Goal: Information Seeking & Learning: Learn about a topic

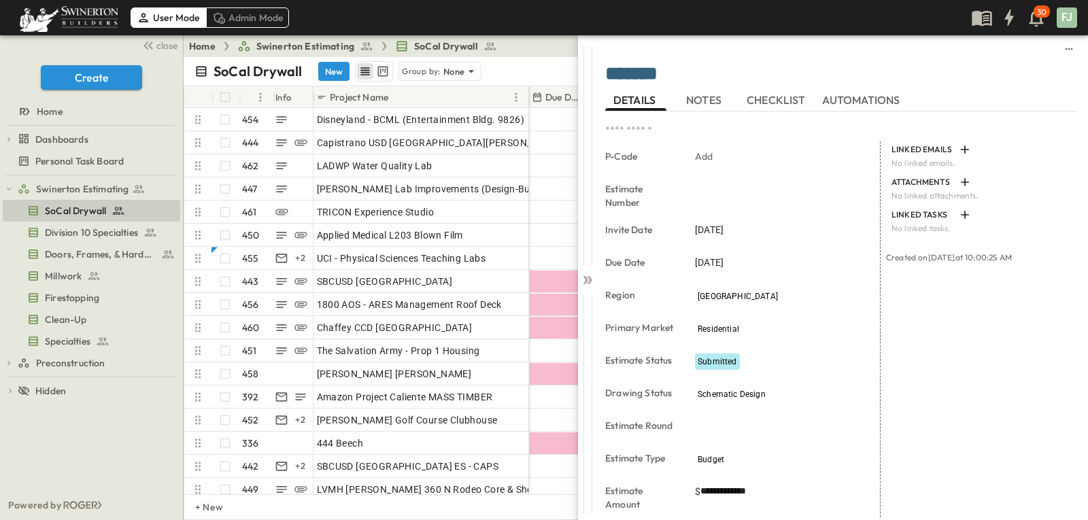
click at [975, 397] on div "LINKED EMAILS No linked emails. ATTACHMENTS No linked attachments. LINKED TASKS…" at bounding box center [979, 500] width 197 height 719
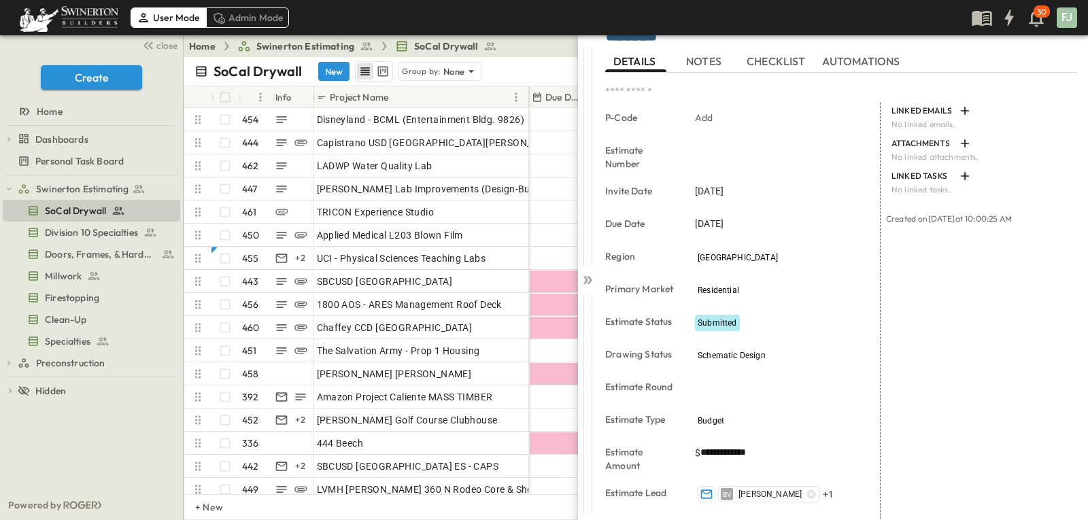
scroll to position [14, 0]
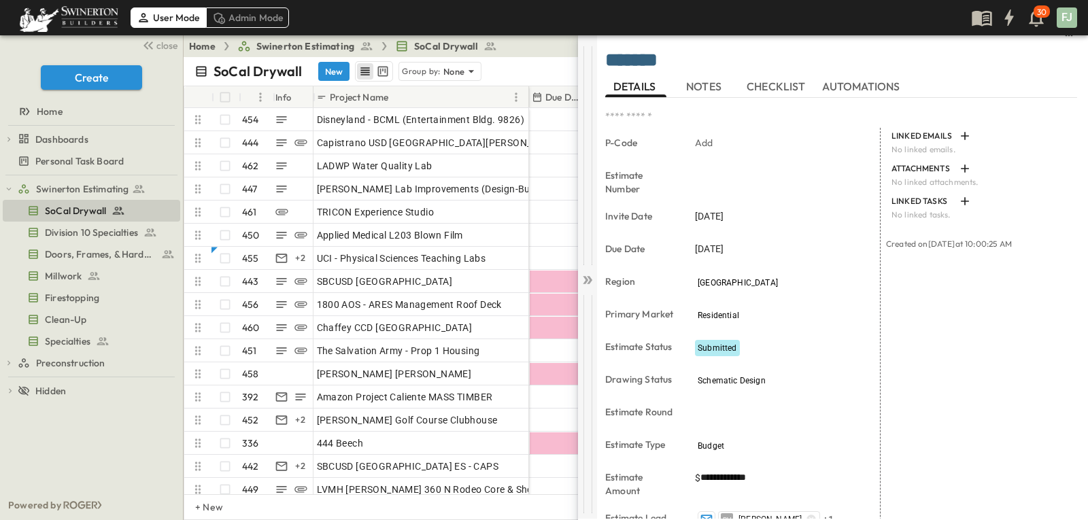
click at [586, 276] on icon at bounding box center [585, 280] width 5 height 8
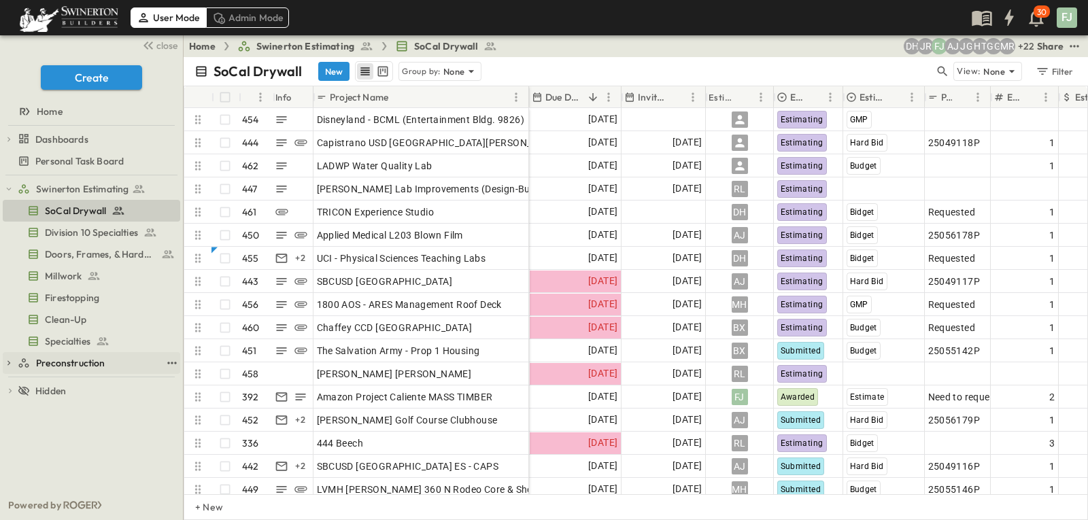
click at [85, 356] on span "Preconstruction" at bounding box center [70, 363] width 69 height 14
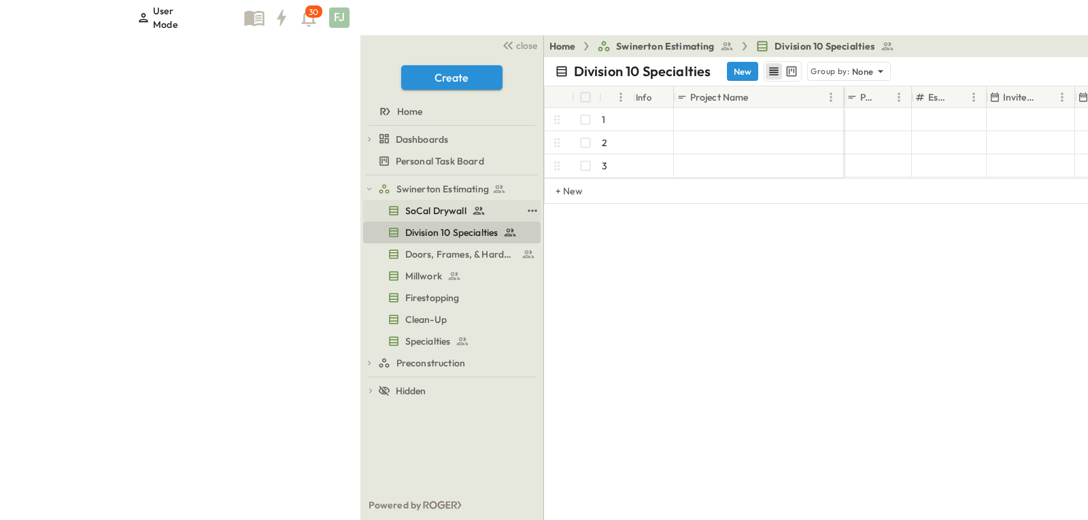
click at [405, 204] on span "SoCal Drywall" at bounding box center [435, 211] width 61 height 14
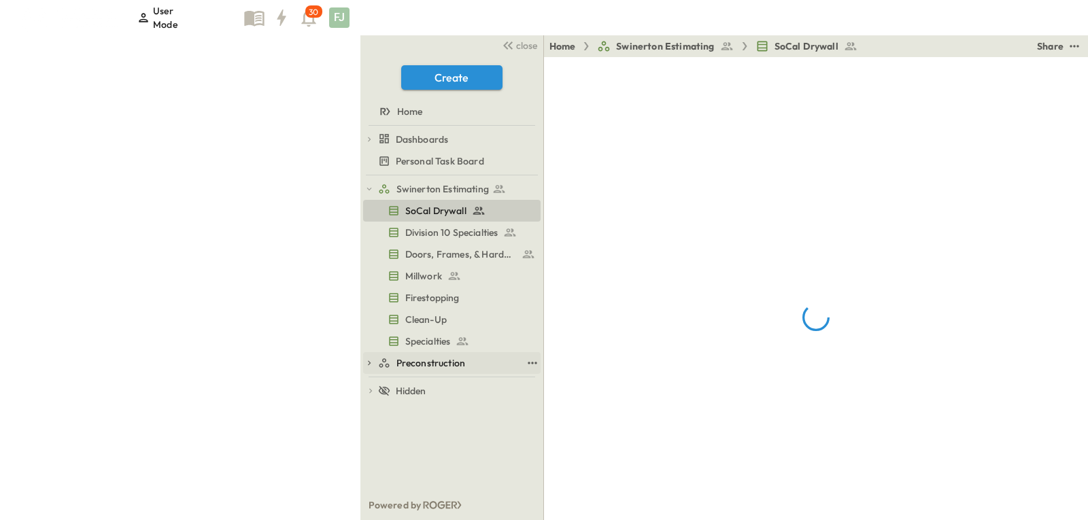
click at [396, 356] on span "Preconstruction" at bounding box center [430, 363] width 69 height 14
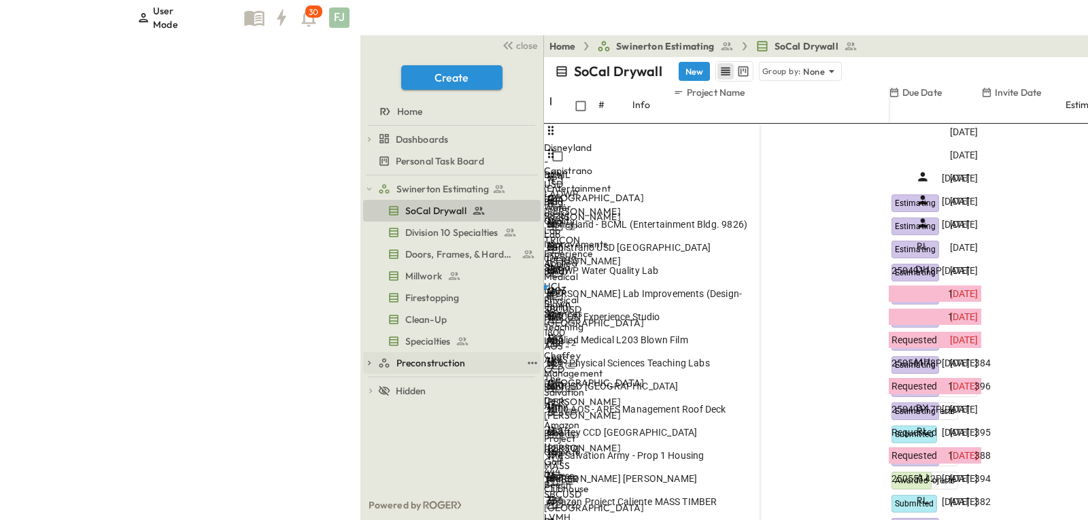
click at [396, 356] on span "Preconstruction" at bounding box center [430, 363] width 69 height 14
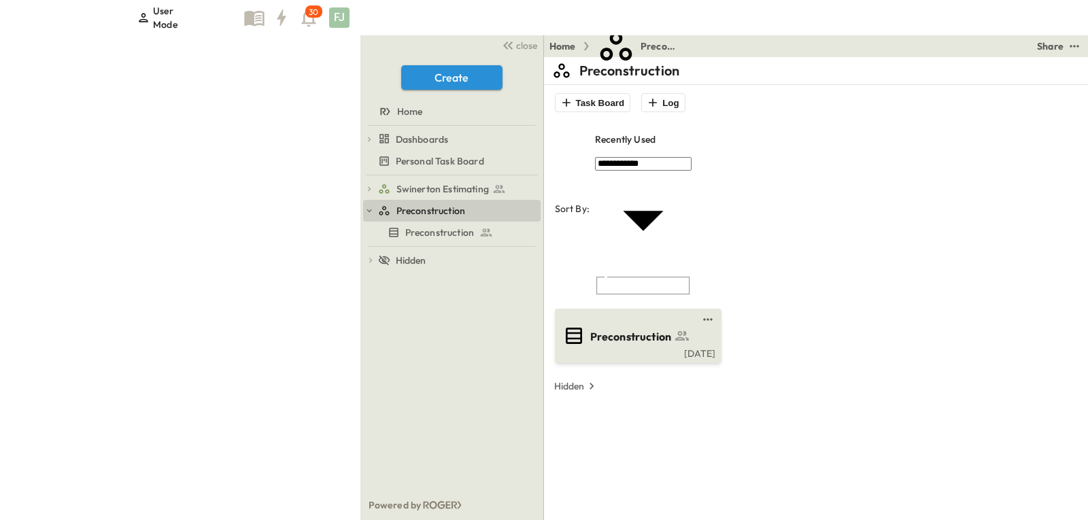
click at [558, 347] on div "Thu, Oct. 2" at bounding box center [637, 352] width 158 height 11
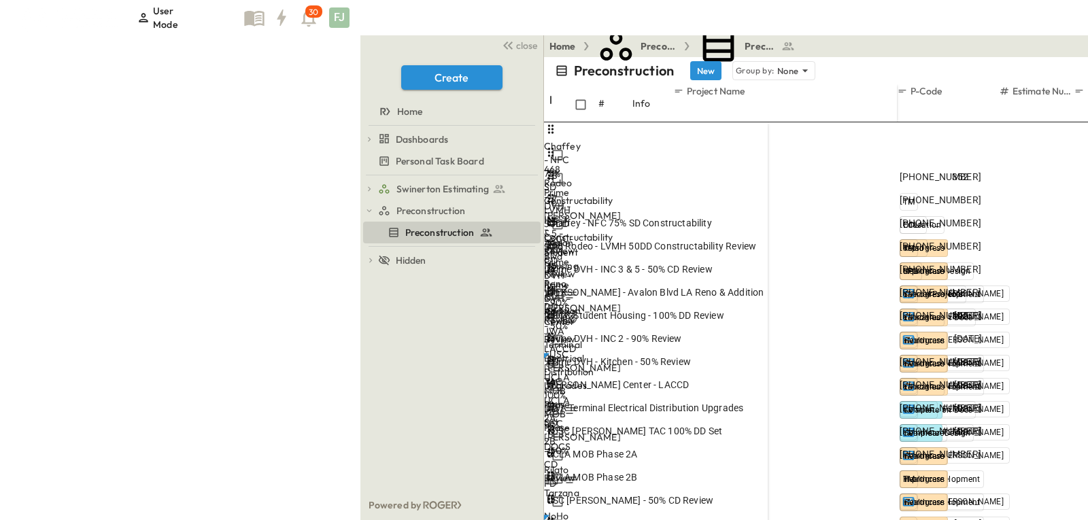
click at [900, 170] on span "141-282-505" at bounding box center [941, 177] width 82 height 14
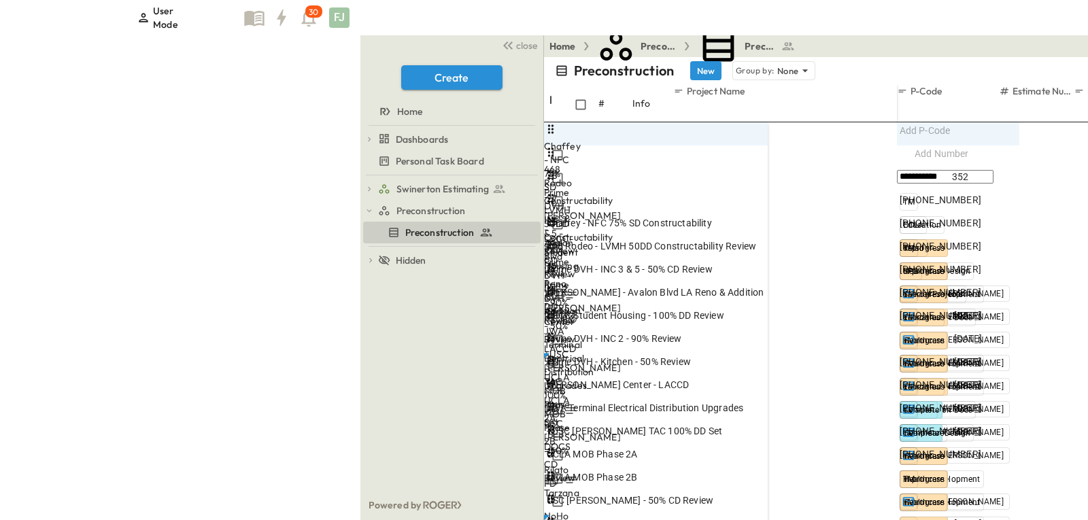
click at [897, 170] on input "**********" at bounding box center [945, 177] width 97 height 14
click at [730, 57] on div "Preconstruction New Group by: None View: None Filter" at bounding box center [996, 70] width 905 height 27
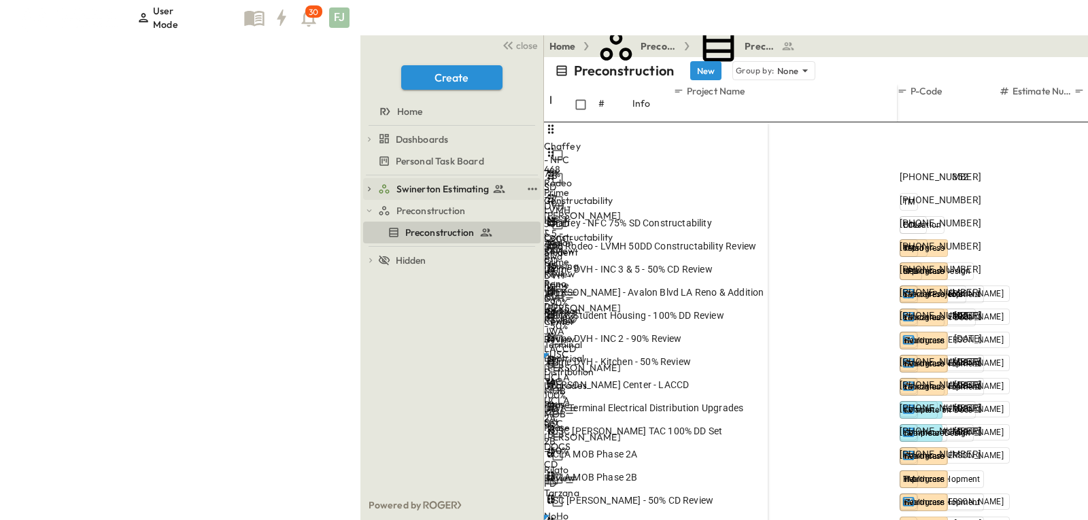
click at [396, 182] on span "Swinerton Estimating" at bounding box center [442, 189] width 92 height 14
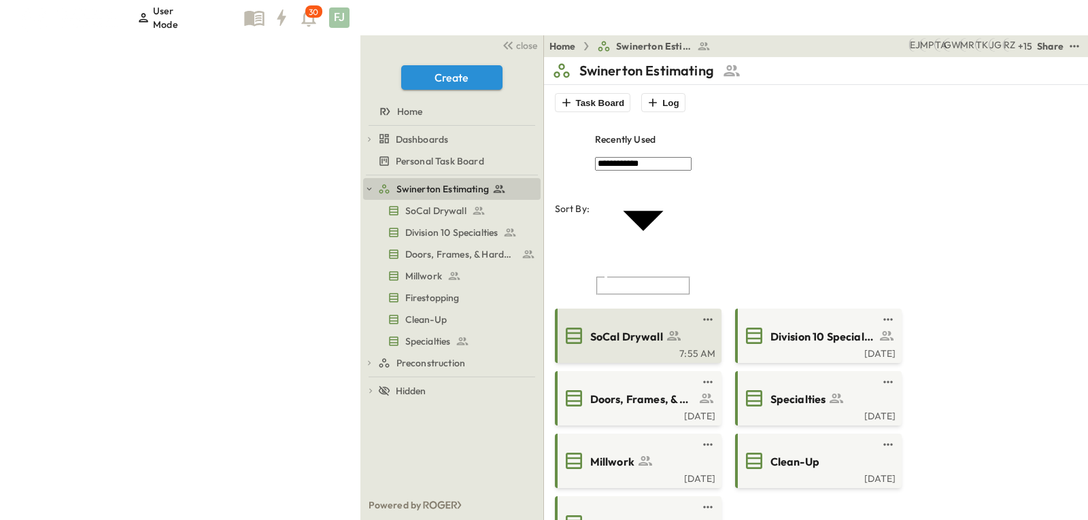
click at [590, 329] on span "SoCal Drywall" at bounding box center [626, 337] width 73 height 16
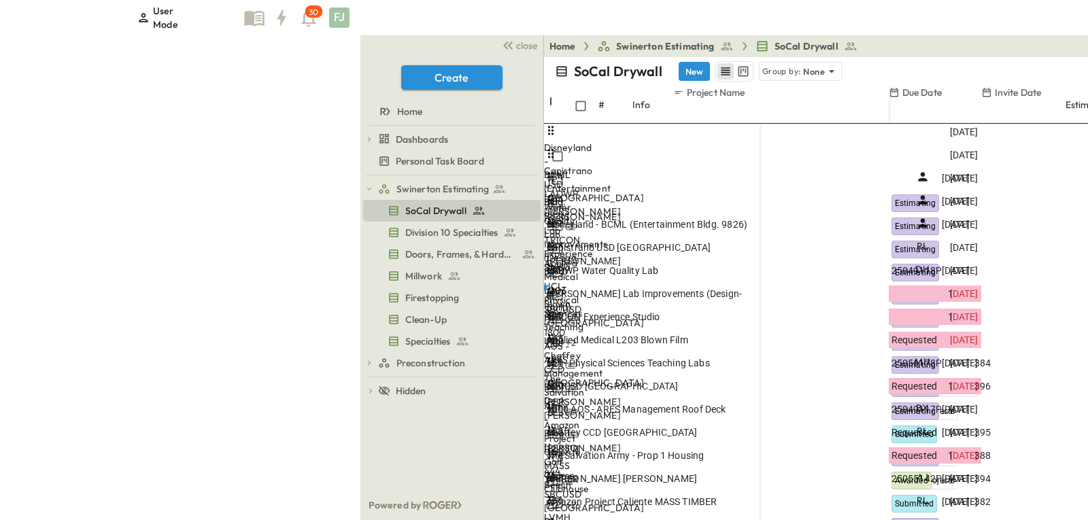
click at [544, 46] on div "Home Swinerton Estimating SoCal Drywall + 22 MR GG HT JG AJ FJ JR DH Share" at bounding box center [996, 46] width 905 height 22
click at [555, 61] on div "SoCal Drywall New Group by: None" at bounding box center [925, 71] width 740 height 20
click at [497, 46] on button "close" at bounding box center [519, 44] width 44 height 19
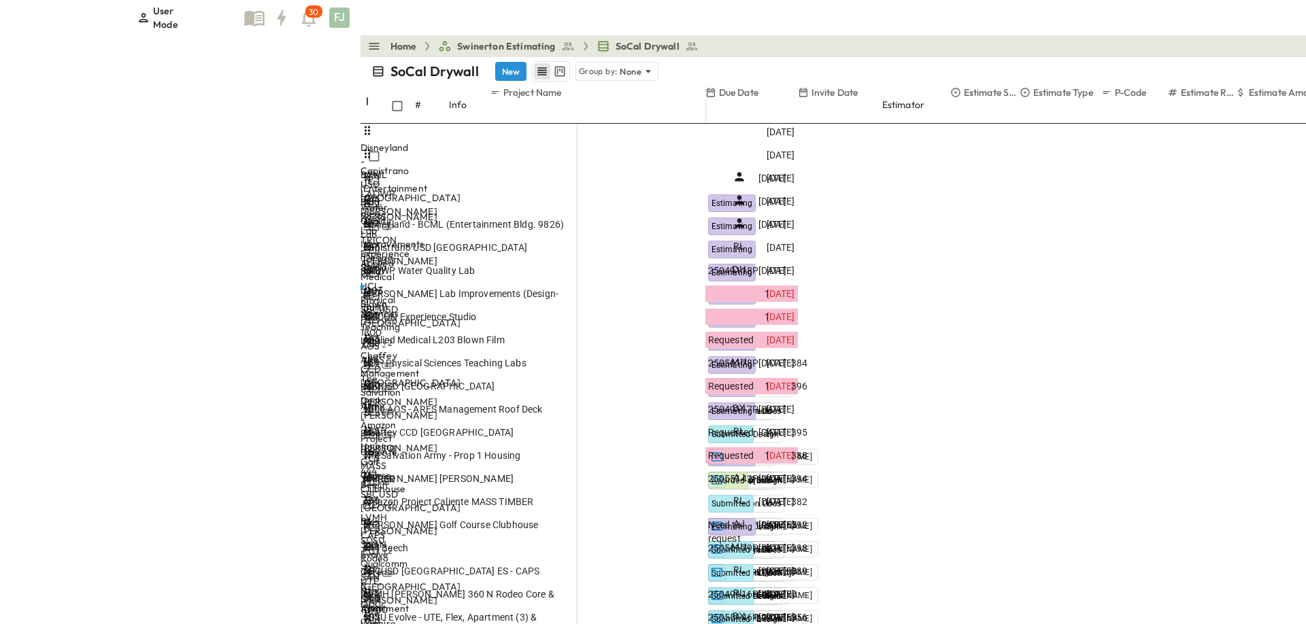
click at [376, 61] on div "SoCal Drywall New Group by: None" at bounding box center [941, 71] width 1141 height 20
click at [371, 61] on div "SoCal Drywall New Group by: None" at bounding box center [941, 71] width 1141 height 20
click at [363, 333] on span "Applied Medical L203 Blown Film" at bounding box center [433, 340] width 141 height 14
click at [360, 43] on div "Home Swinerton Estimating SoCal Drywall + 22 MR GG HT JG AJ FJ JR DH Share" at bounding box center [1013, 46] width 1306 height 22
click at [371, 61] on div "SoCal Drywall New Group by: None" at bounding box center [941, 71] width 1141 height 20
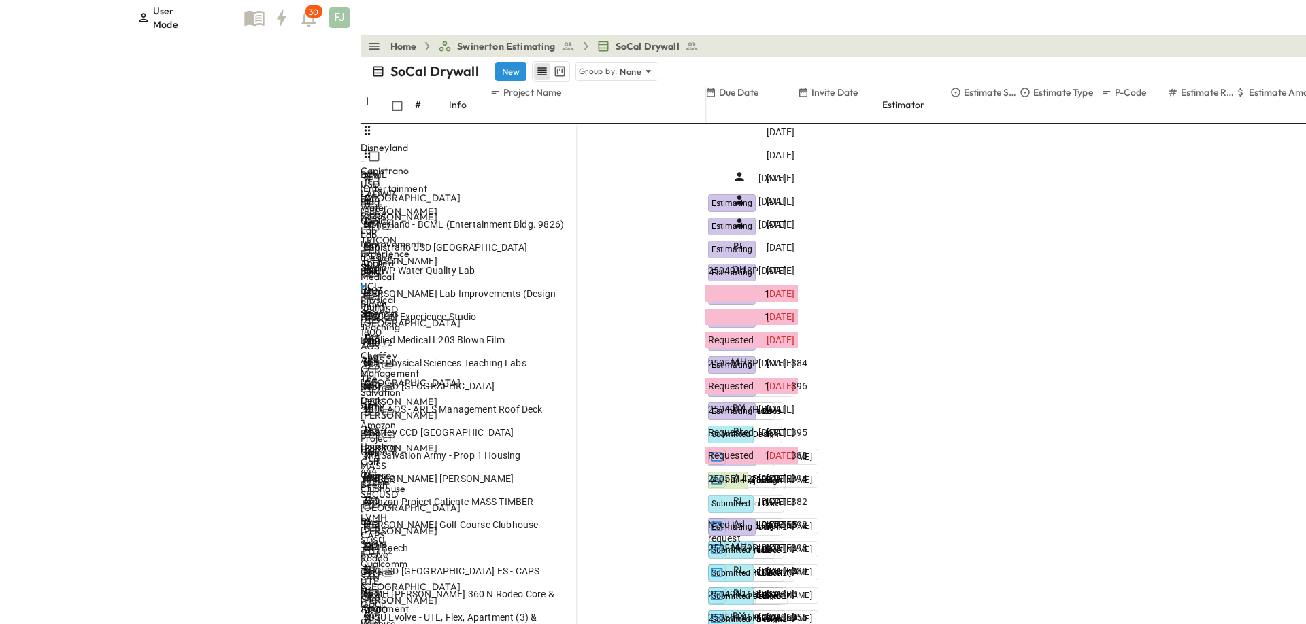
click at [414, 57] on div "SoCal Drywall New Group by: None View: None Filter" at bounding box center [1013, 71] width 1306 height 29
click at [626, 48] on div "Home Swinerton Estimating SoCal Drywall + 22 MR GG HT JG AJ FJ JR DH Share" at bounding box center [1013, 46] width 1306 height 22
click at [453, 57] on div "SoCal Drywall New Group by: None View: None Filter" at bounding box center [1013, 71] width 1306 height 29
click at [371, 61] on div "SoCal Drywall New Group by: None" at bounding box center [941, 71] width 1141 height 20
click at [455, 61] on div "SoCal Drywall New Group by: None" at bounding box center [941, 71] width 1141 height 20
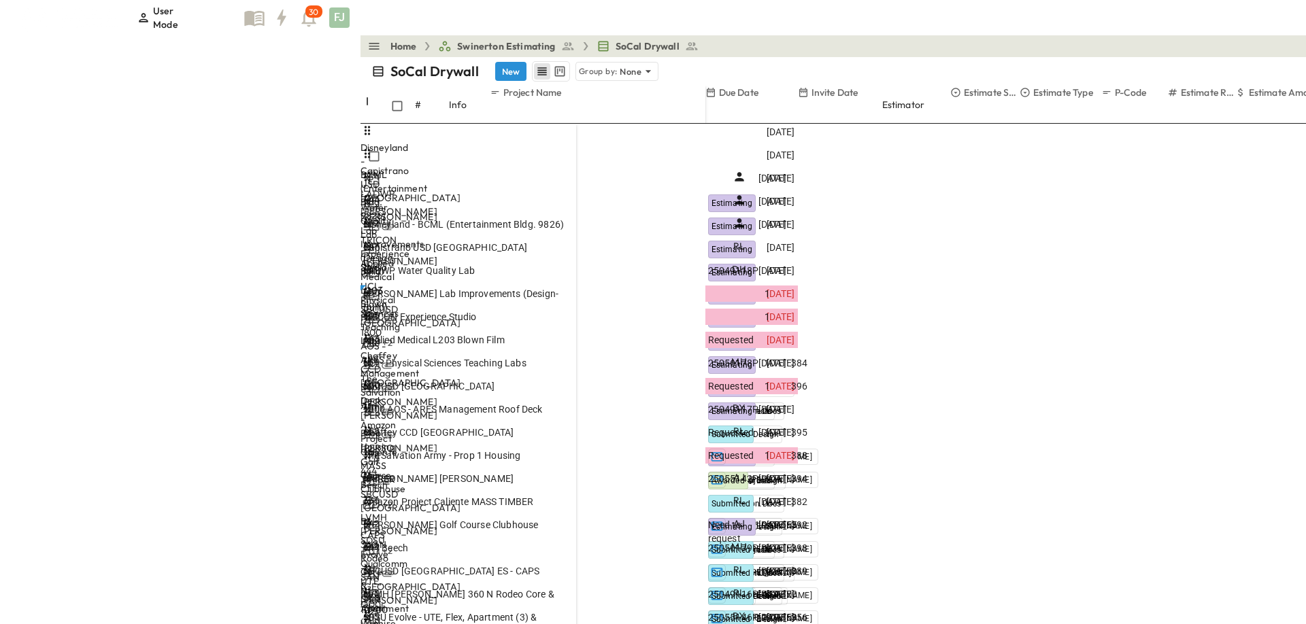
click at [405, 48] on div "Home Swinerton Estimating SoCal Drywall + 22 MR GG HT JG AJ FJ JR DH Share" at bounding box center [1013, 46] width 1306 height 22
click at [382, 57] on div "SoCal Drywall New Group by: None View: None Filter" at bounding box center [1013, 71] width 1306 height 29
click at [371, 61] on div "SoCal Drywall New Group by: None" at bounding box center [941, 71] width 1141 height 20
click at [360, 57] on div "SoCal Drywall New Group by: None View: None Filter" at bounding box center [1013, 71] width 1306 height 29
click at [393, 61] on div "SoCal Drywall New Group by: None" at bounding box center [941, 71] width 1141 height 20
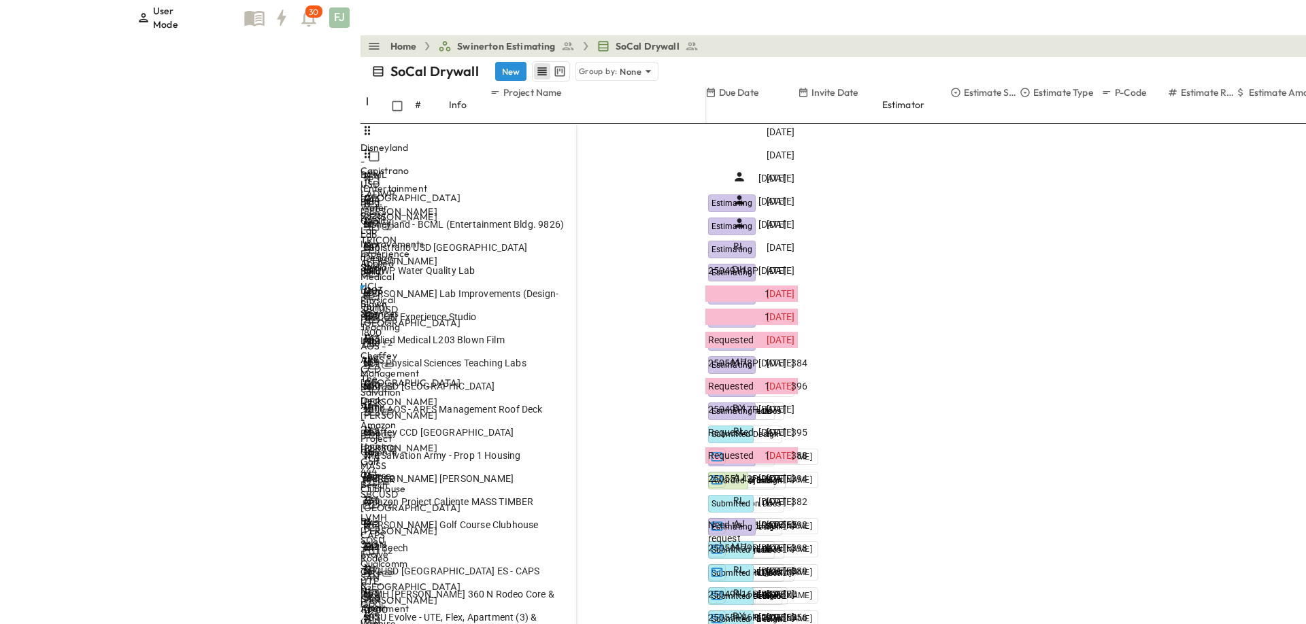
click at [473, 46] on div "Home Swinerton Estimating SoCal Drywall + 22 MR GG HT JG AJ FJ JR DH Share" at bounding box center [1013, 46] width 1306 height 22
click at [472, 46] on div "Home Swinerton Estimating SoCal Drywall + 22 MR GG HT JG AJ FJ JR DH Share" at bounding box center [1013, 46] width 1306 height 22
click at [828, 47] on div "Home Swinerton Estimating SoCal Drywall + 22 MR GG HT JG AJ FJ JR DH Share" at bounding box center [1013, 46] width 1306 height 22
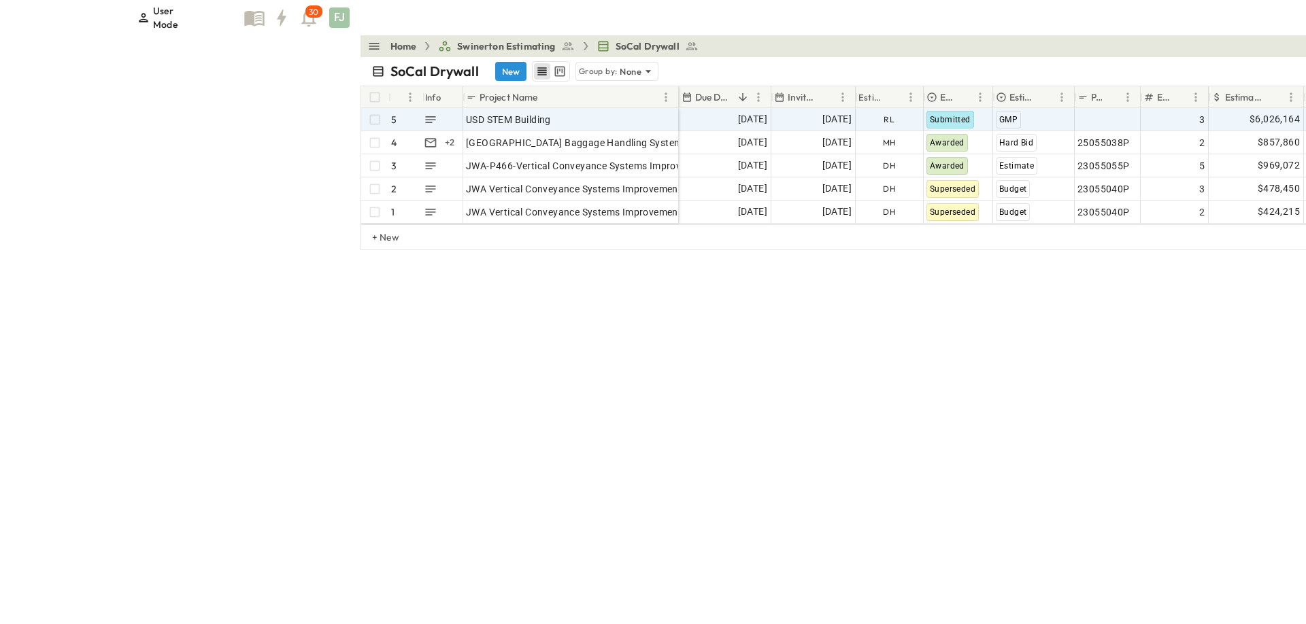
type input "****"
click at [924, 113] on div "Submitted" at bounding box center [958, 120] width 68 height 22
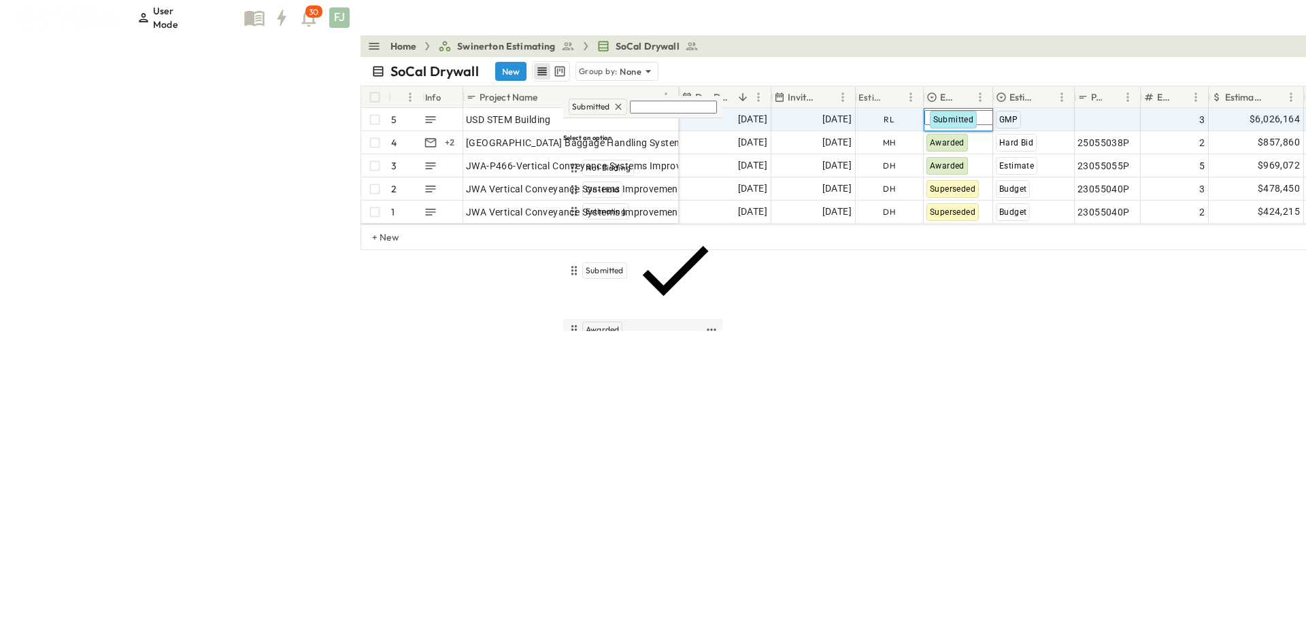
click at [622, 322] on div "Awarded" at bounding box center [634, 330] width 137 height 16
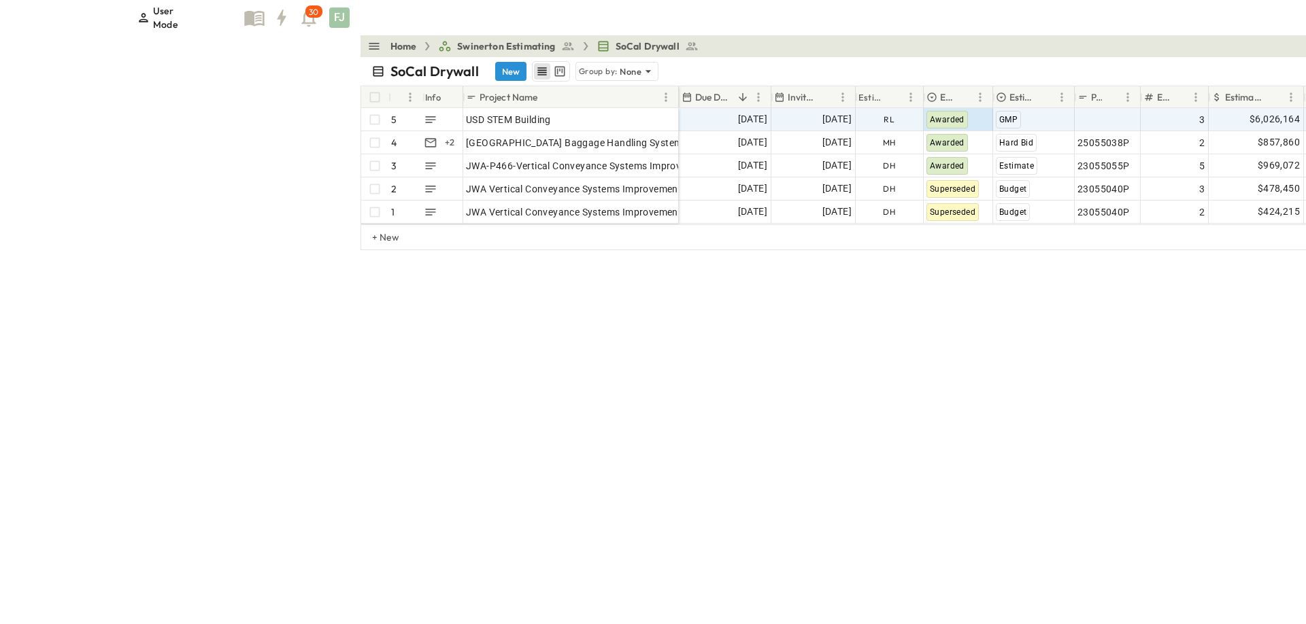
drag, startPoint x: 832, startPoint y: 425, endPoint x: 922, endPoint y: 405, distance: 92.6
click at [865, 418] on div "SoCal Drywall New Group by: None **** View: None Filter # Info Project Name Due…" at bounding box center [1013, 340] width 1306 height 567
click at [1087, 362] on div "SoCal Drywall New Group by: None **** View: None Filter # Info Project Name Due…" at bounding box center [1013, 340] width 1306 height 567
click at [959, 342] on div "SoCal Drywall New Group by: None **** View: None Filter # Info Project Name Due…" at bounding box center [1013, 340] width 1306 height 567
drag, startPoint x: 873, startPoint y: 441, endPoint x: 933, endPoint y: 406, distance: 70.1
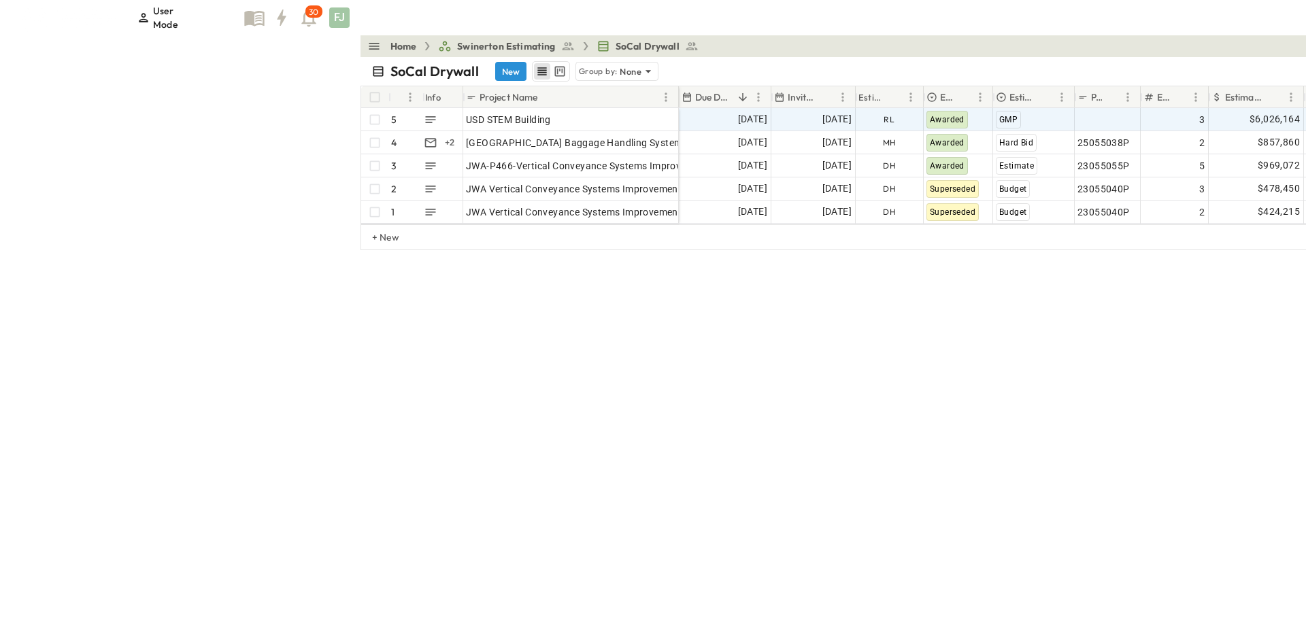
click at [873, 441] on div "SoCal Drywall New Group by: None **** View: None Filter # Info Project Name Due…" at bounding box center [1013, 340] width 1306 height 567
click at [462, 407] on div "SoCal Drywall New Group by: None **** View: None Filter # Info Project Name Due…" at bounding box center [1013, 340] width 1306 height 567
click at [476, 377] on div "SoCal Drywall New Group by: None **** View: None Filter # Info Project Name Due…" at bounding box center [1013, 340] width 1306 height 567
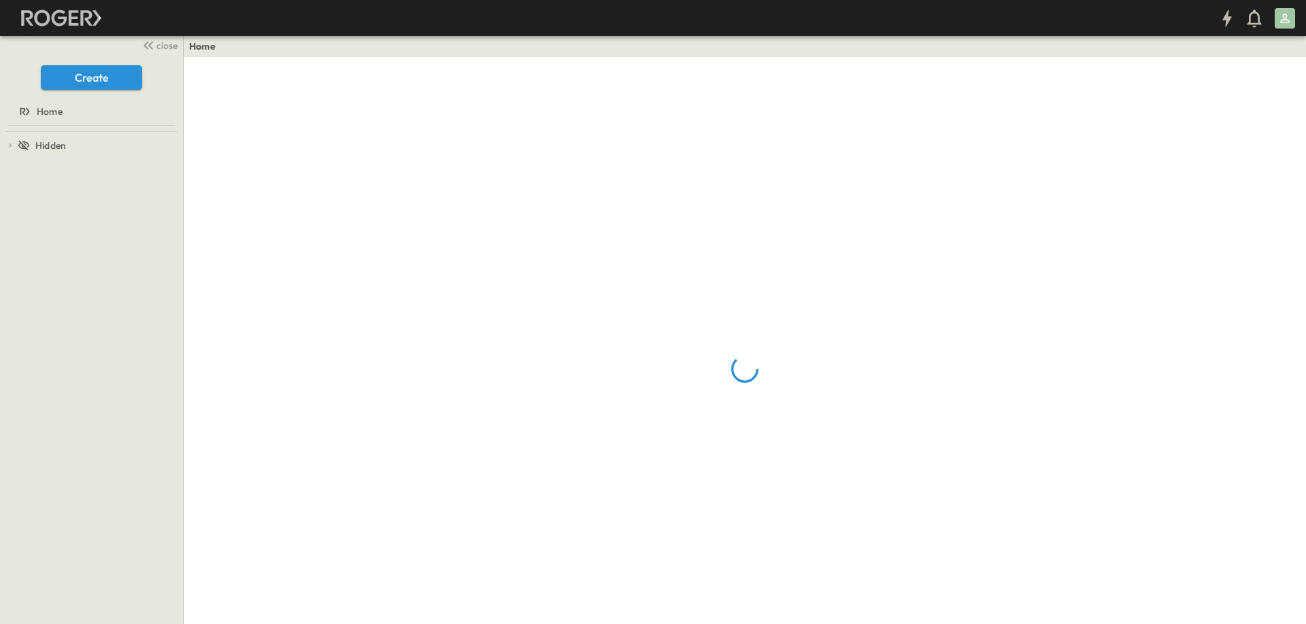
click at [73, 19] on icon "button" at bounding box center [60, 17] width 88 height 33
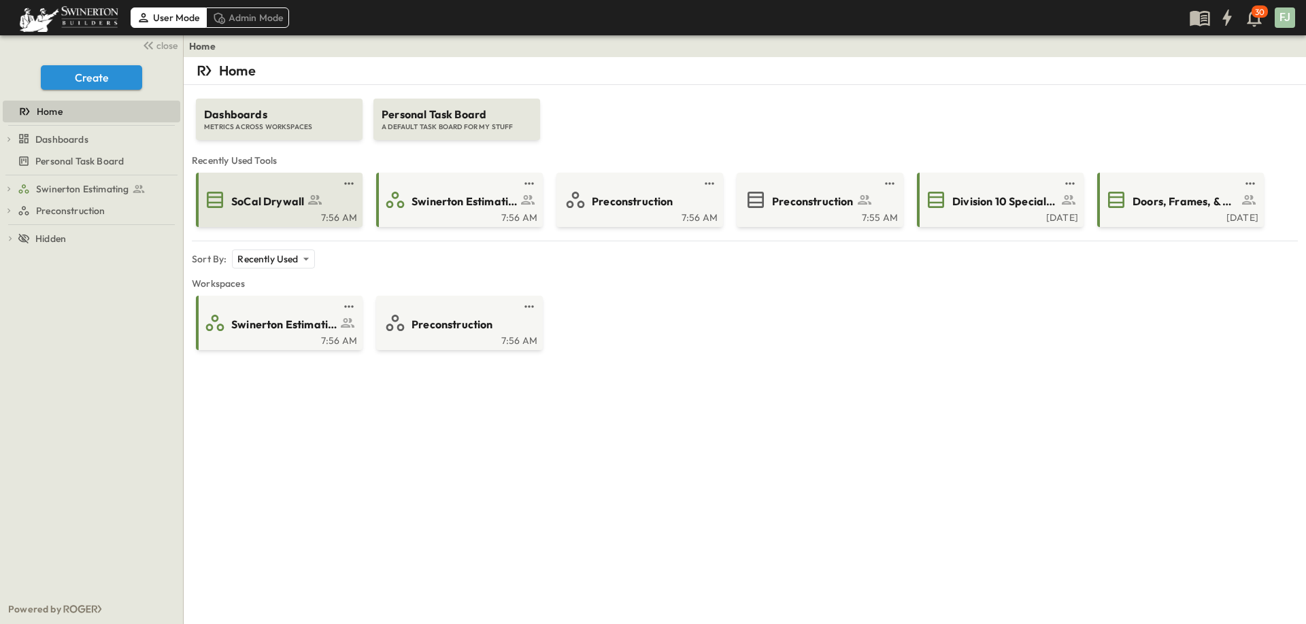
click at [238, 194] on span "SoCal Drywall" at bounding box center [267, 202] width 73 height 16
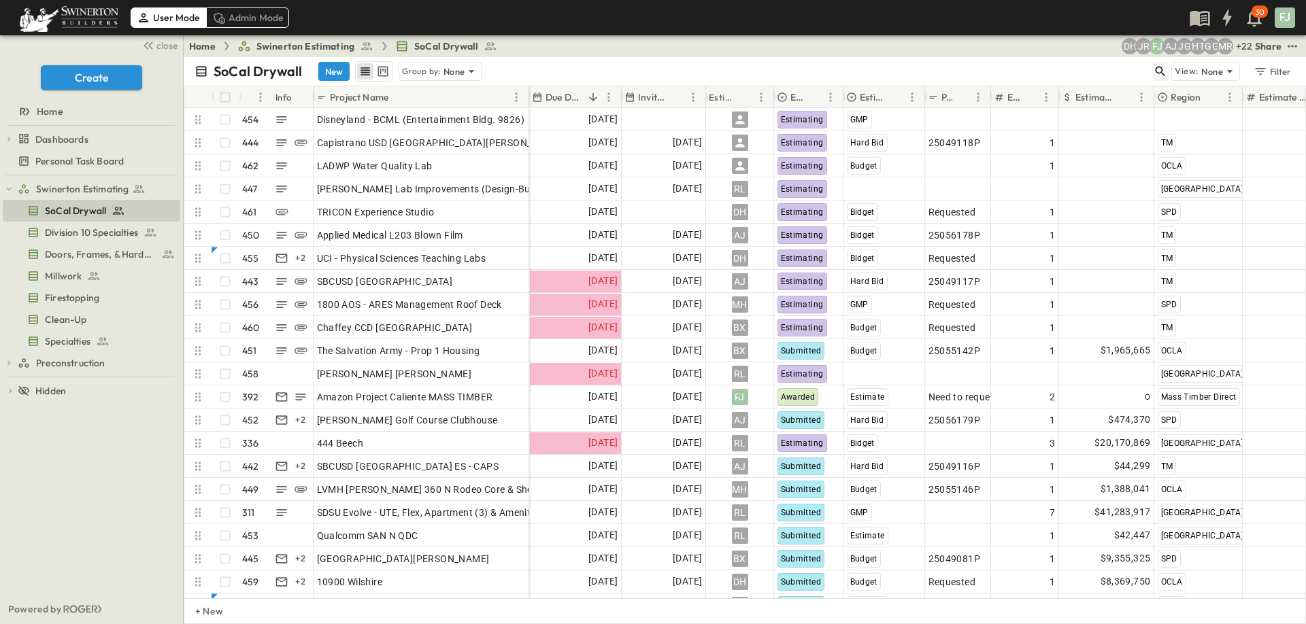
click at [1166, 67] on icon "button" at bounding box center [1160, 72] width 10 height 10
click at [1136, 65] on input "text" at bounding box center [1088, 71] width 95 height 20
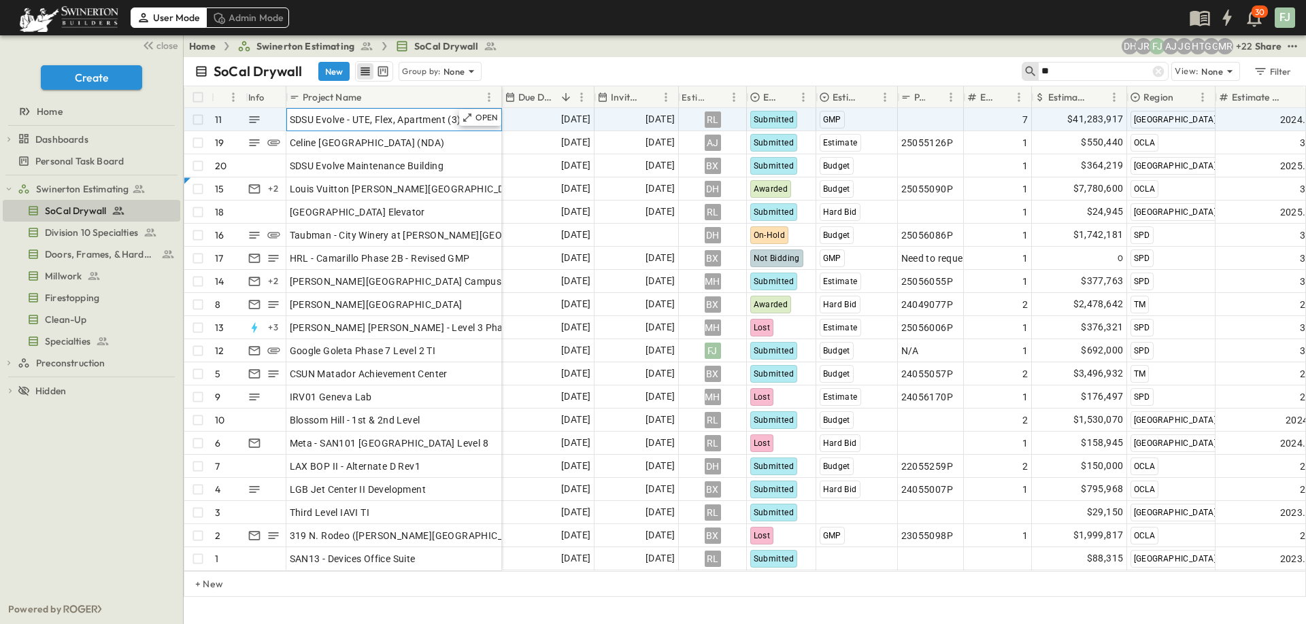
click at [421, 113] on div "SDSU Evolve - UTE, Flex, Apartment (3) & Amenity" at bounding box center [394, 119] width 209 height 19
click at [494, 112] on p "OPEN" at bounding box center [486, 117] width 23 height 11
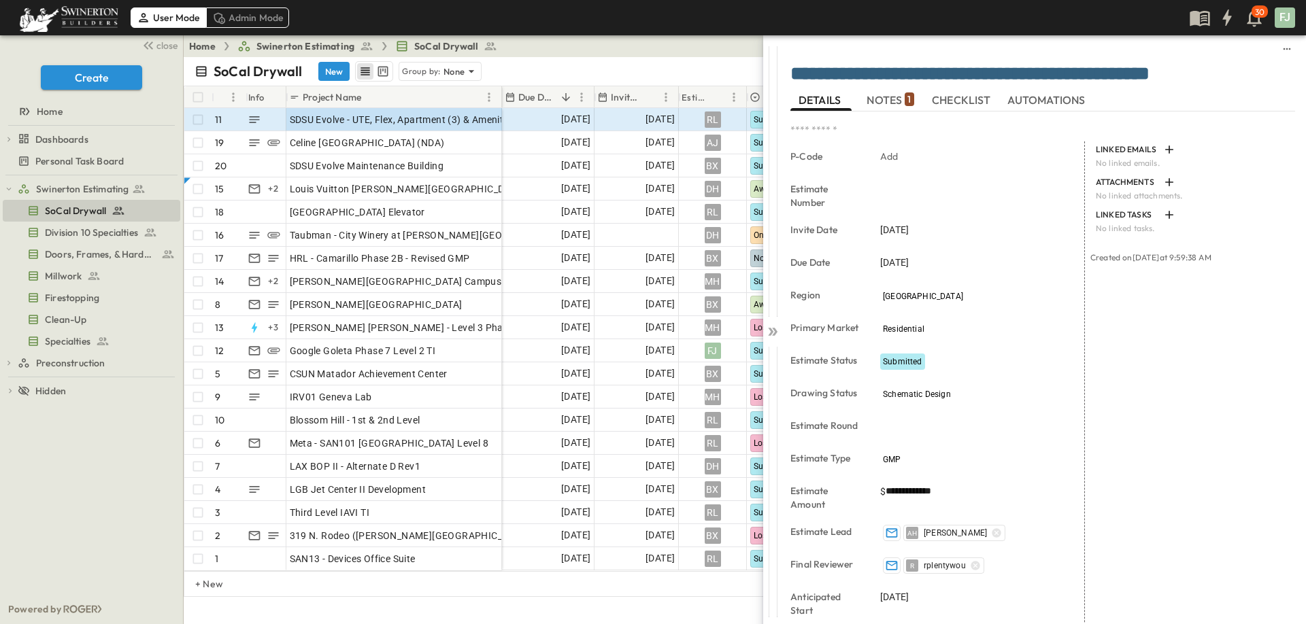
click at [902, 101] on span "NOTES 1" at bounding box center [889, 100] width 47 height 12
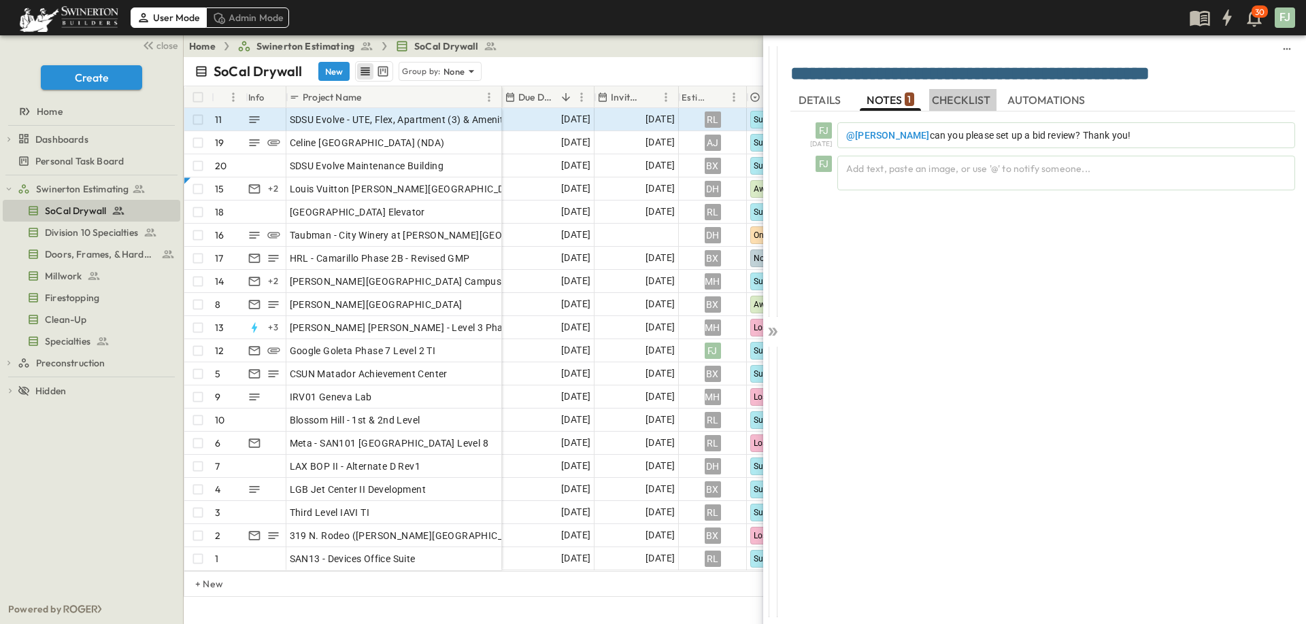
click at [973, 94] on span "CHECKLIST" at bounding box center [963, 100] width 62 height 12
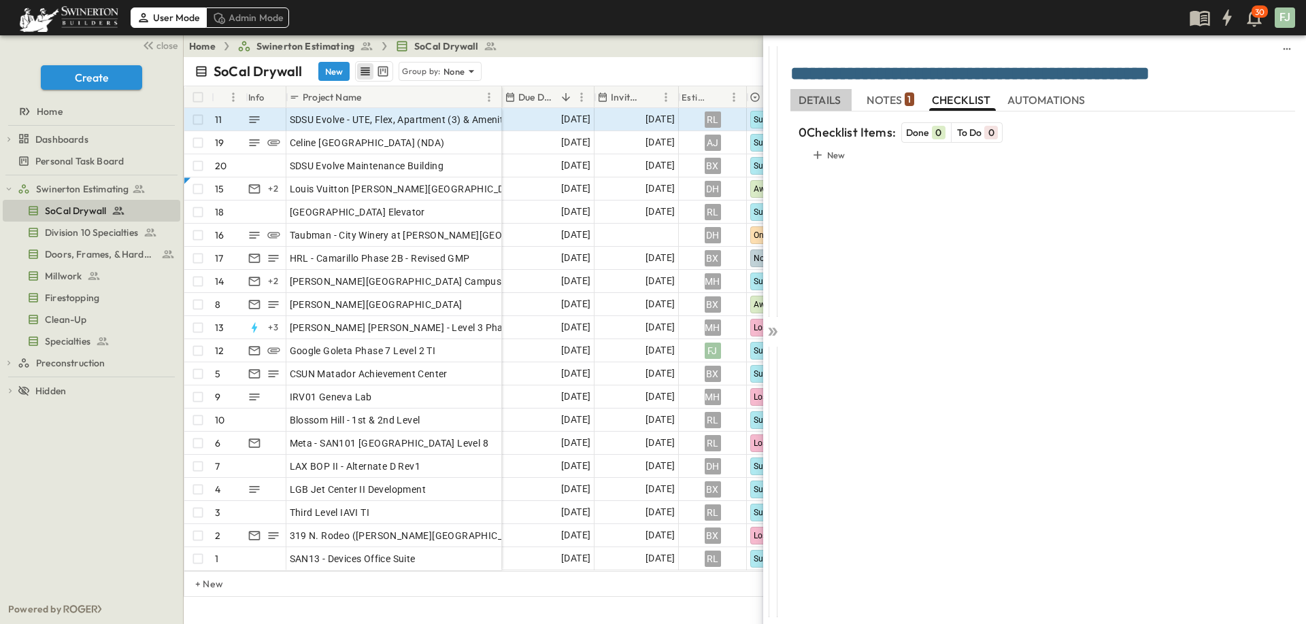
click at [834, 94] on span "DETAILS" at bounding box center [820, 100] width 45 height 12
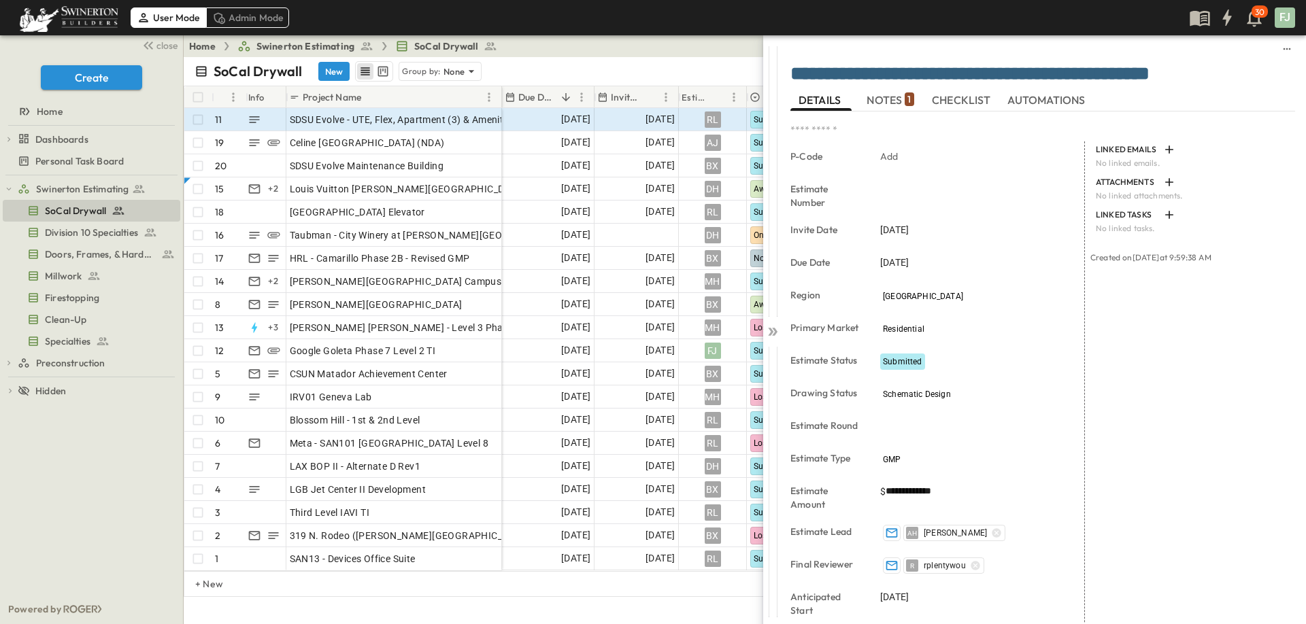
click at [1157, 426] on div "LINKED EMAILS No linked emails. ATTACHMENTS No linked attachments. LINKED TASKS…" at bounding box center [1190, 500] width 210 height 719
click at [768, 325] on div at bounding box center [772, 329] width 19 height 588
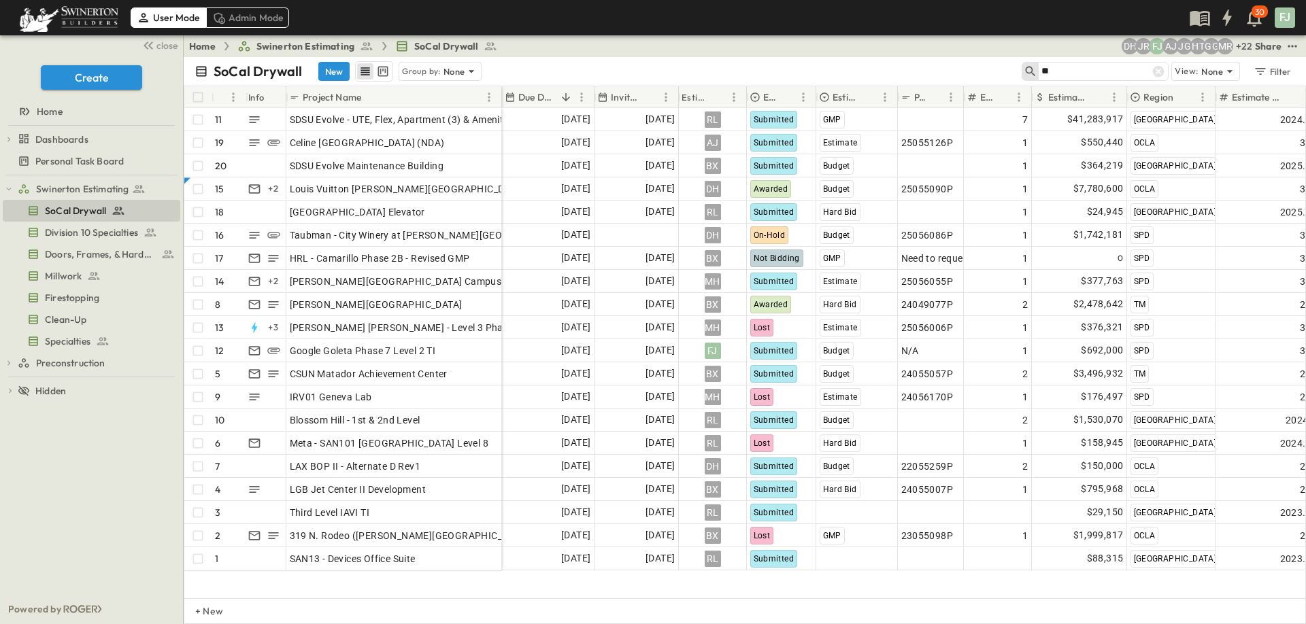
click at [1104, 66] on input "**" at bounding box center [1088, 71] width 95 height 20
click at [549, 57] on div "SoCal Drywall New Group by: None ** View: None Filter" at bounding box center [745, 71] width 1122 height 29
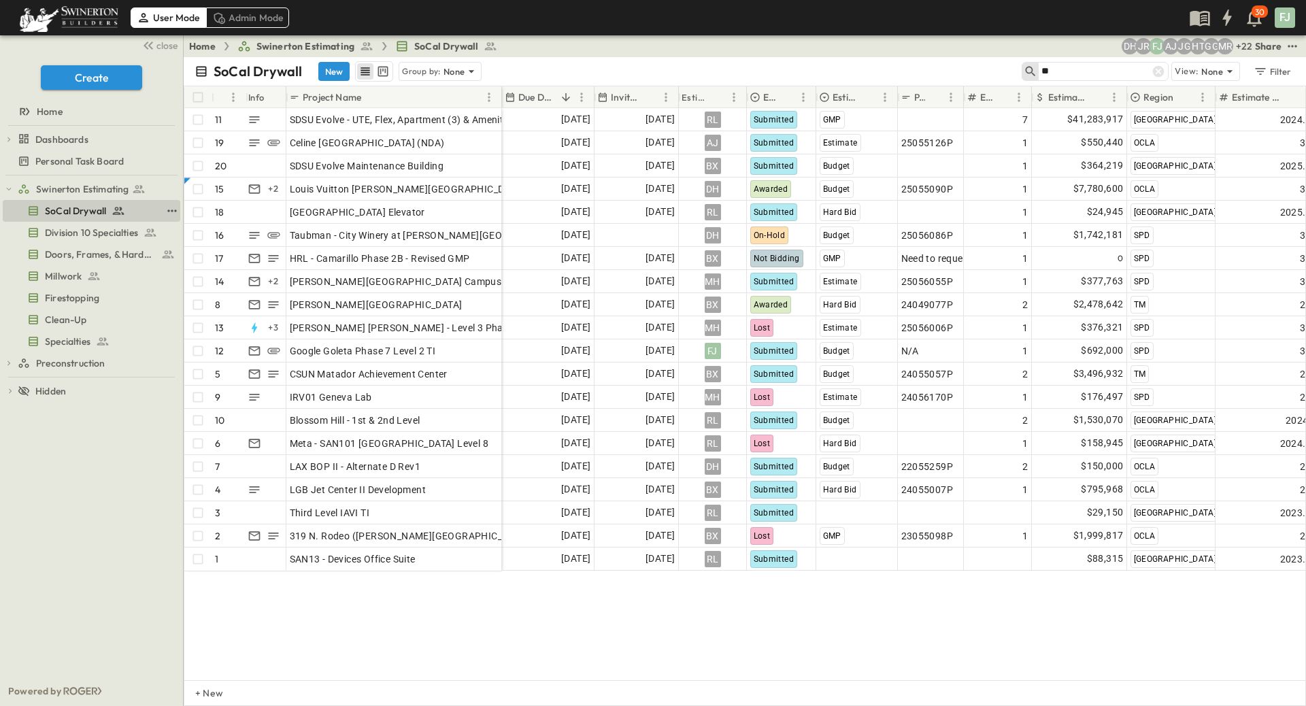
click at [80, 204] on span "SoCal Drywall" at bounding box center [75, 211] width 61 height 14
click at [163, 46] on button "close" at bounding box center [159, 44] width 44 height 19
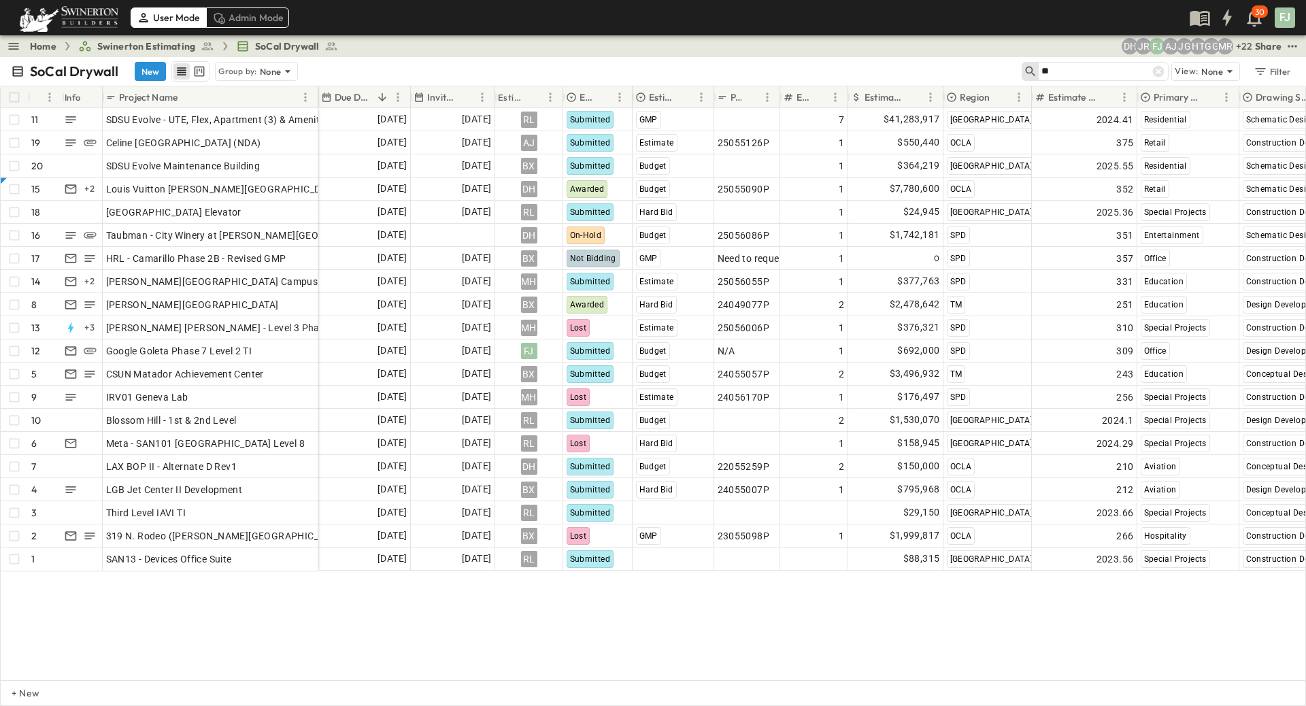
click at [1113, 63] on input "**" at bounding box center [1088, 71] width 95 height 20
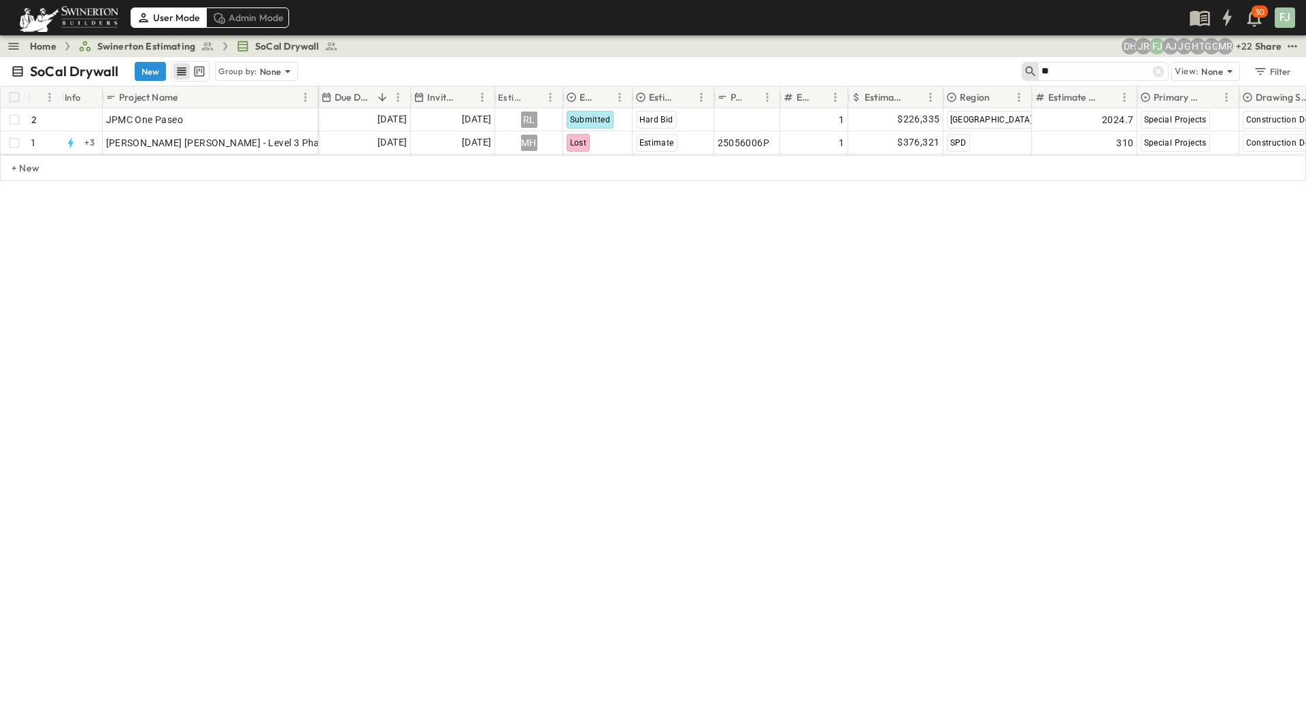
type input "*"
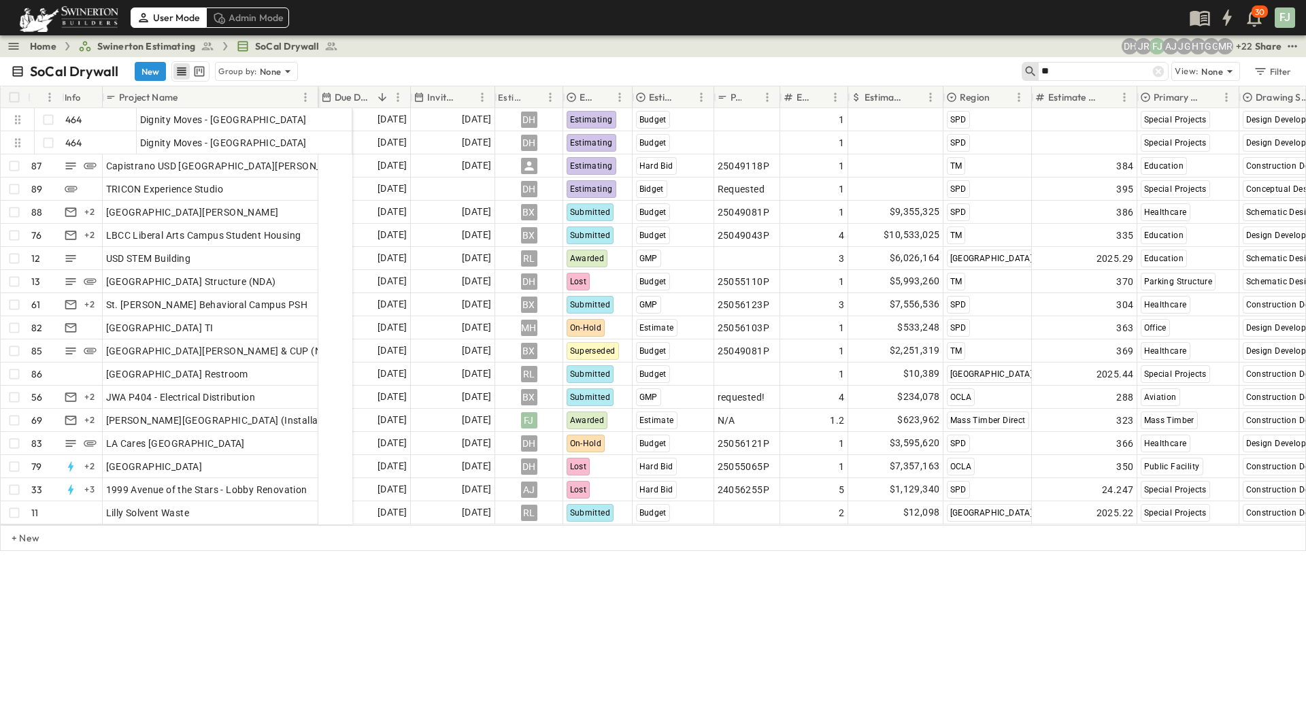
type input "*"
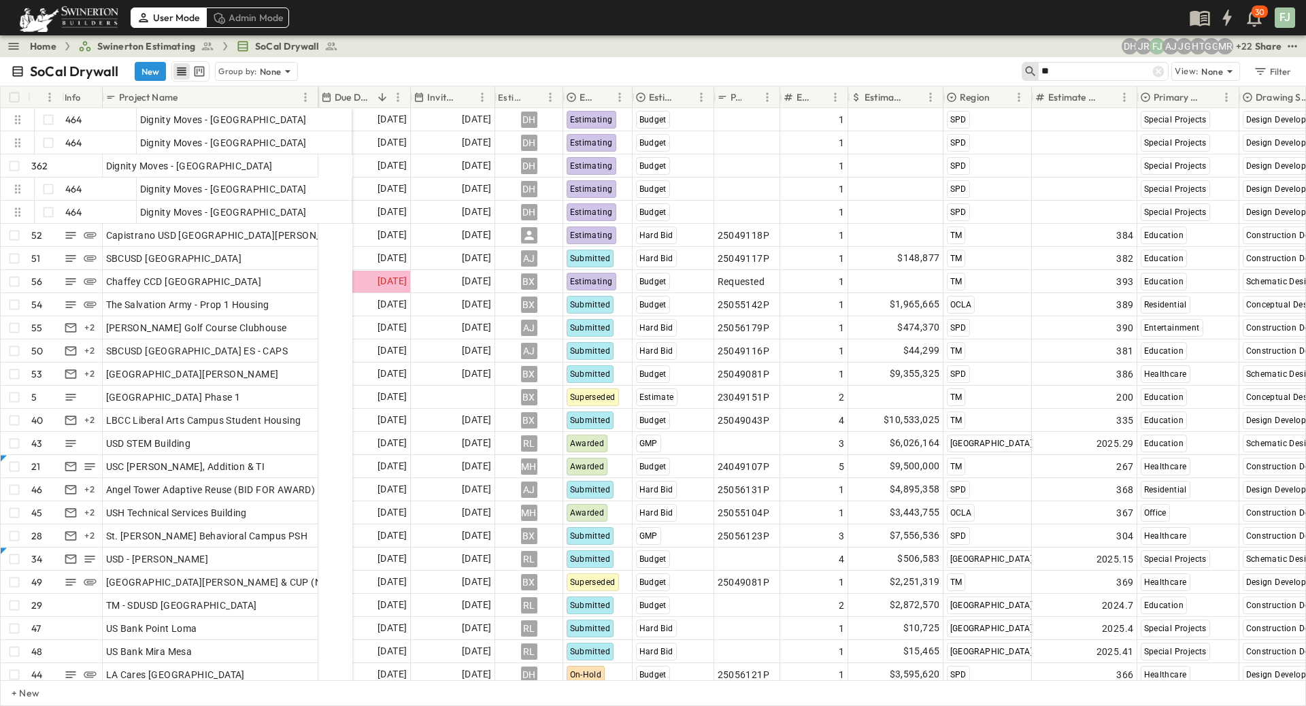
type input "*"
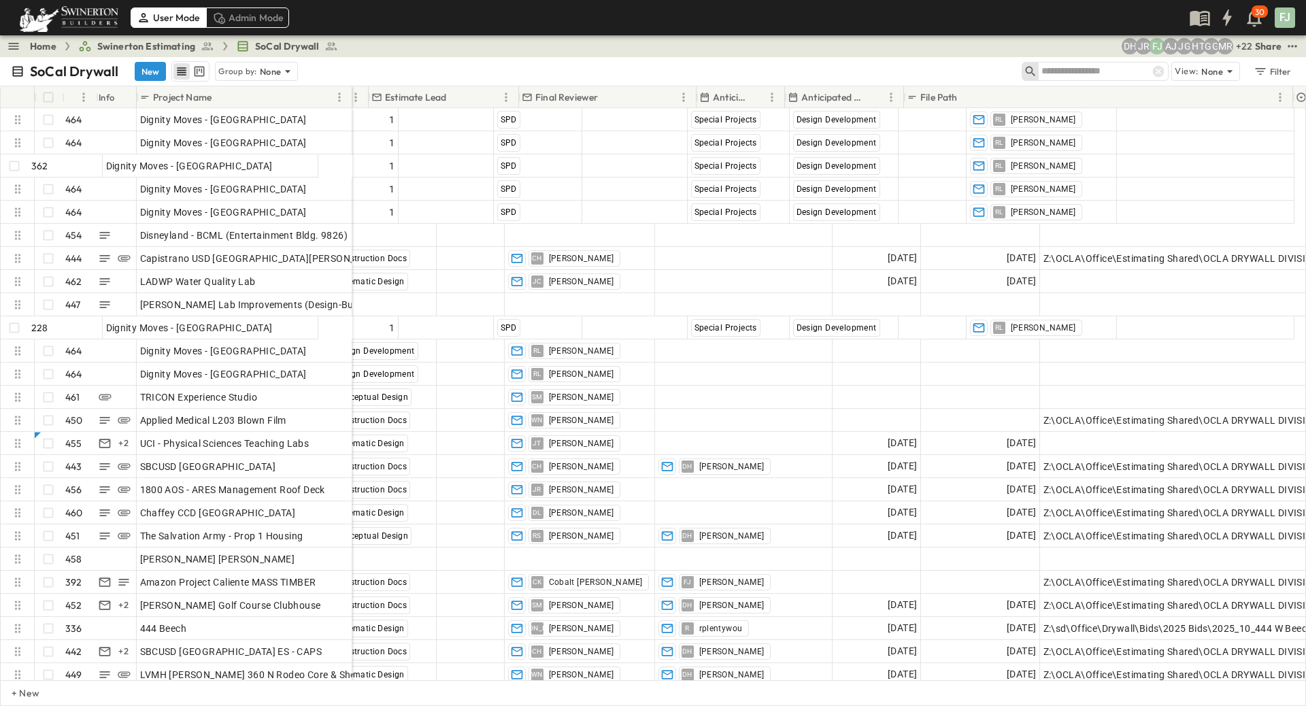
scroll to position [0, 1166]
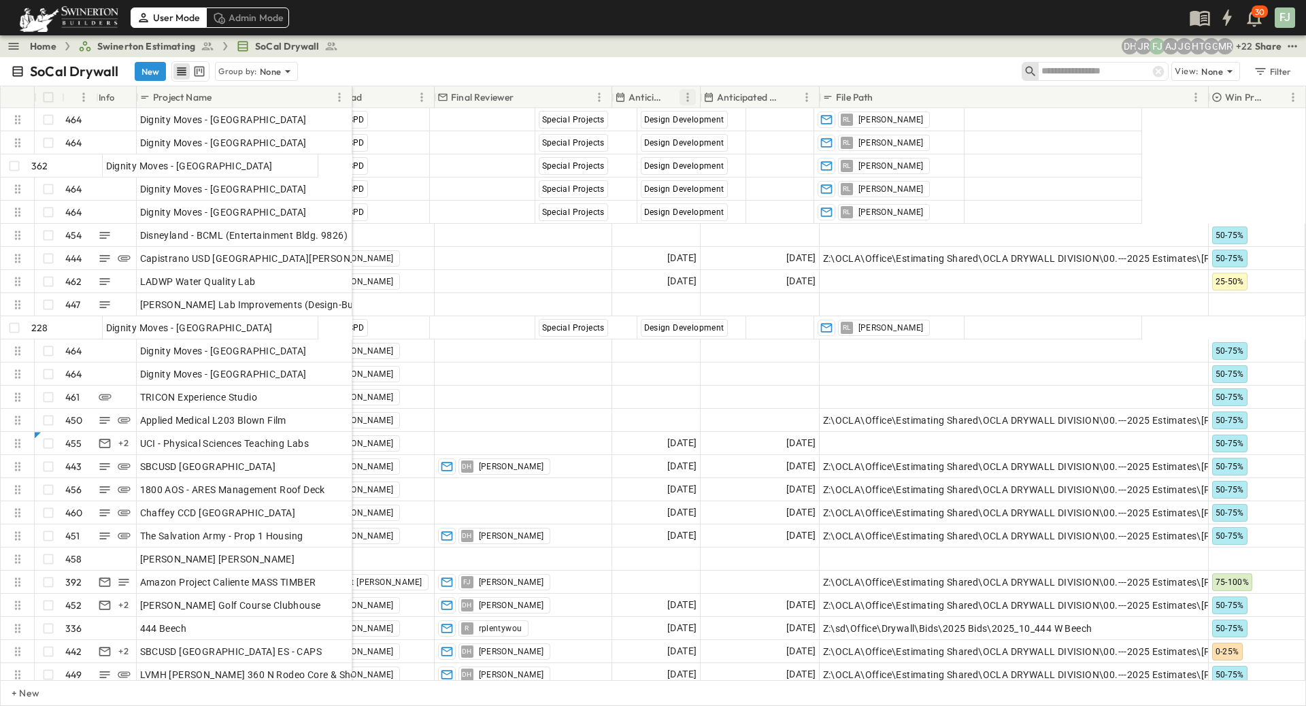
click at [692, 90] on icon "Menu" at bounding box center [688, 97] width 14 height 14
click at [560, 61] on div "SoCal Drywall New Group by: None" at bounding box center [516, 71] width 1011 height 20
click at [35, 41] on link "Home" at bounding box center [43, 46] width 27 height 14
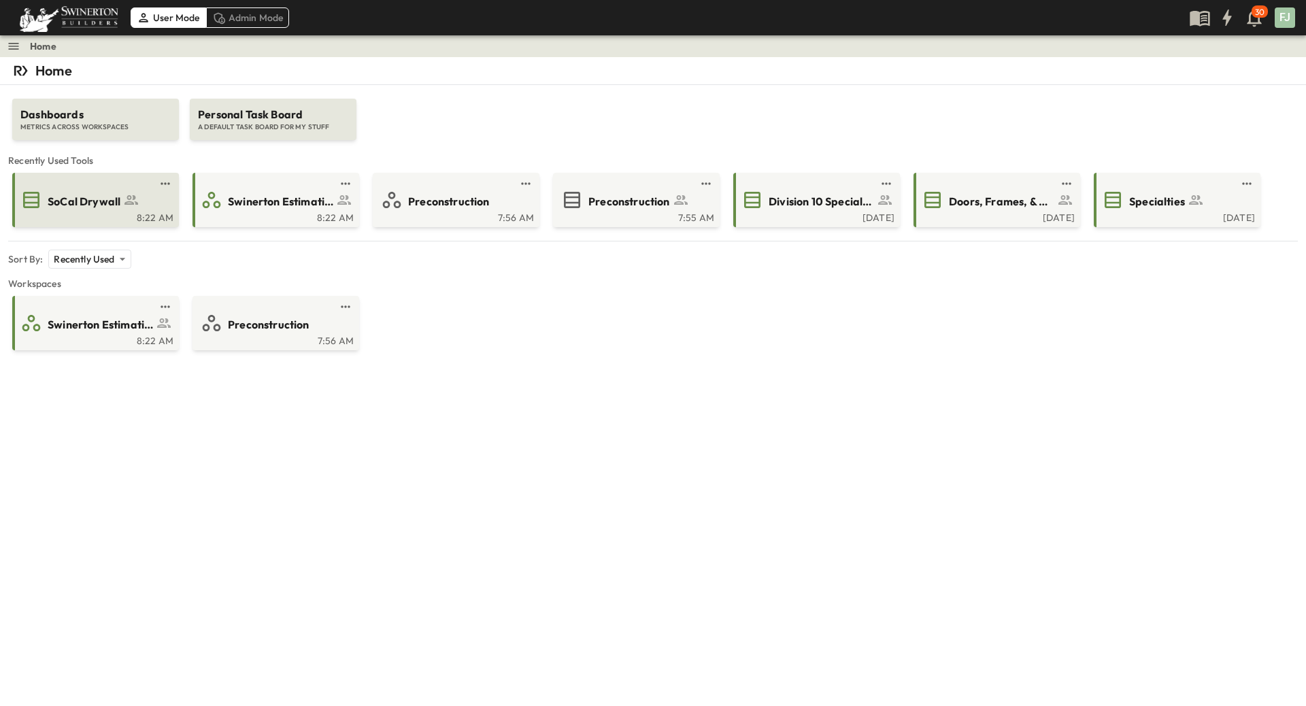
click at [59, 194] on span "SoCal Drywall" at bounding box center [84, 202] width 73 height 16
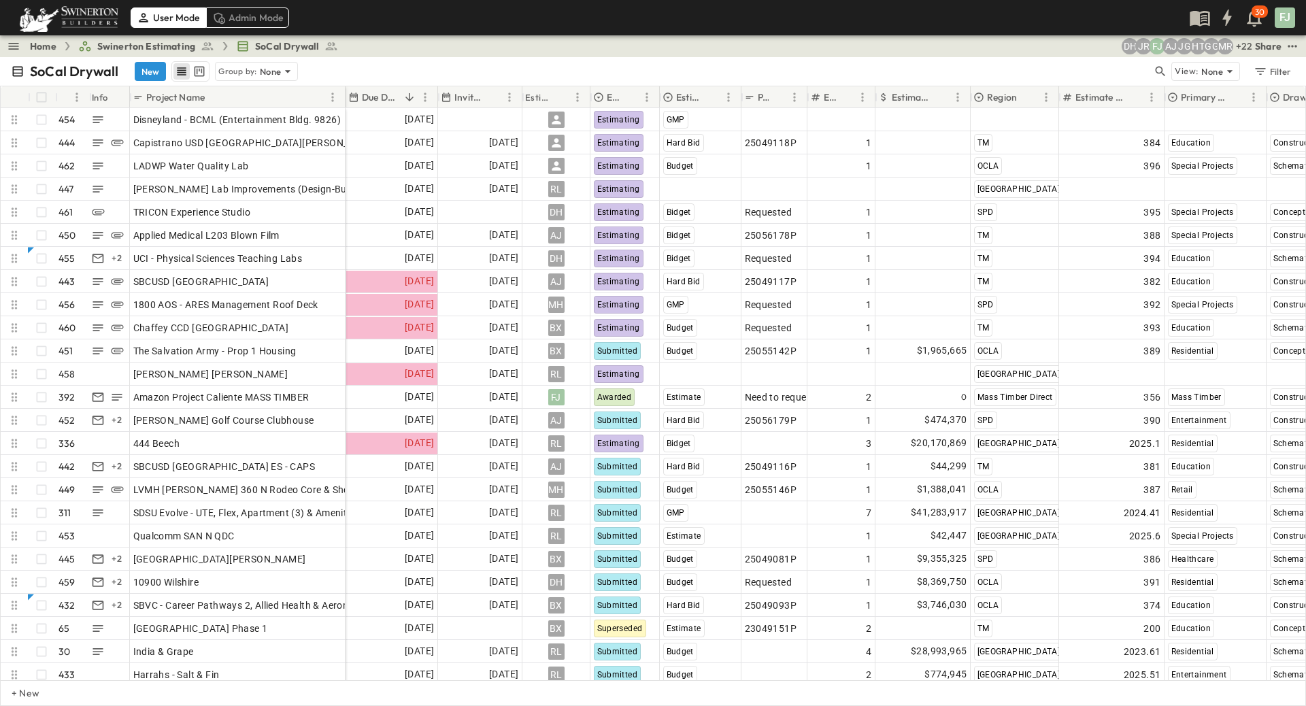
click at [16, 44] on div "Home Swinerton Estimating SoCal Drywall" at bounding box center [175, 46] width 341 height 16
click at [7, 44] on icon "button" at bounding box center [14, 46] width 14 height 14
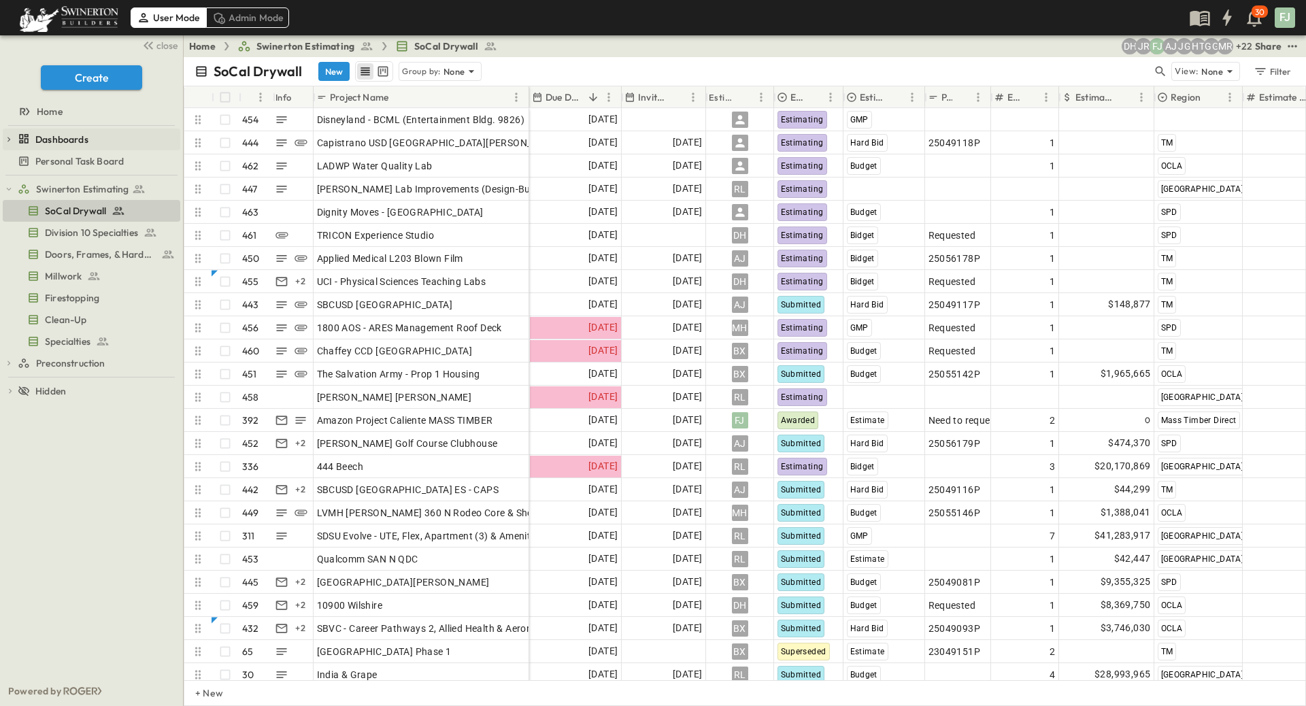
click at [49, 133] on span "Dashboards" at bounding box center [61, 140] width 53 height 14
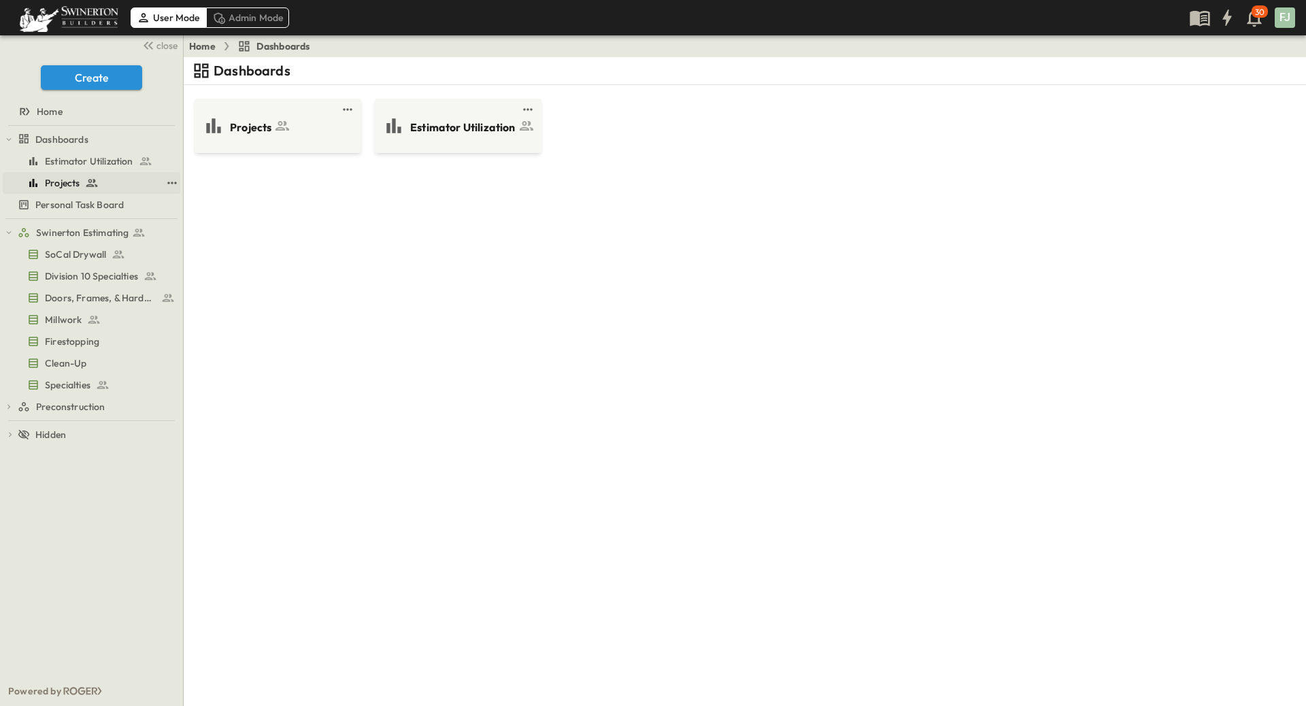
click at [66, 176] on span "Projects" at bounding box center [62, 183] width 35 height 14
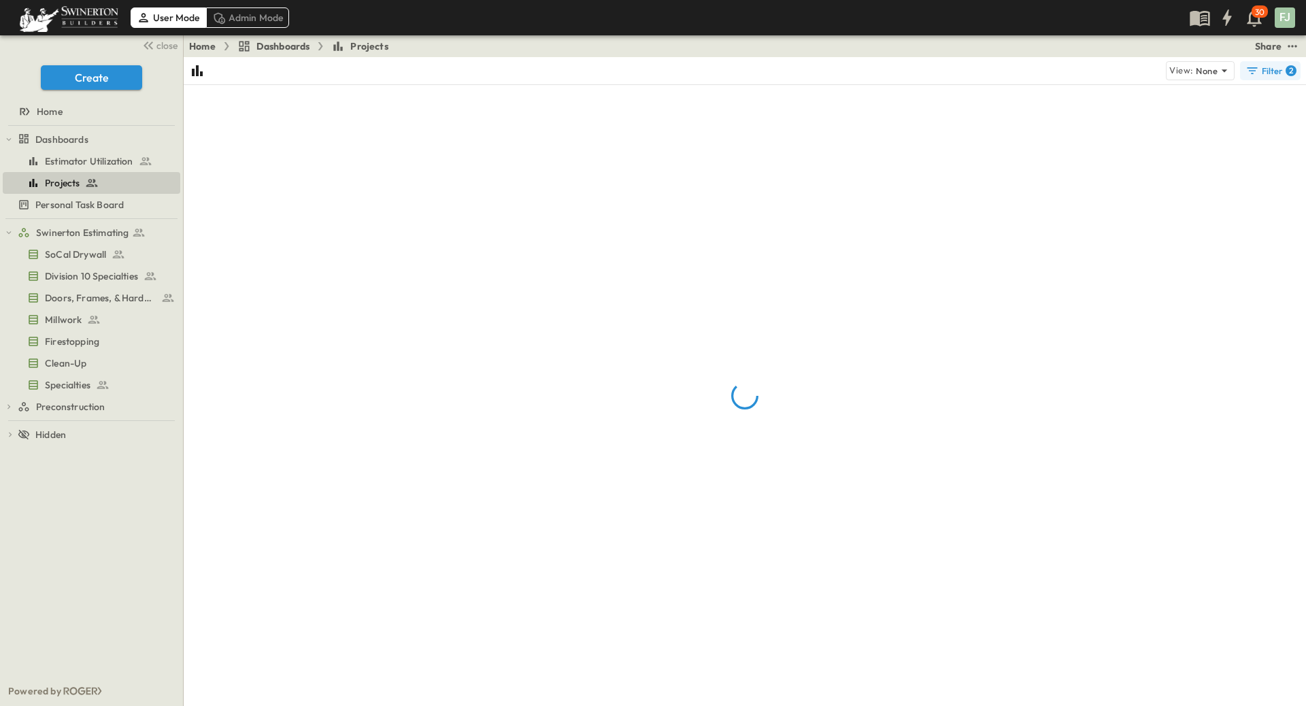
click at [1281, 64] on div "Filter 2" at bounding box center [1270, 71] width 51 height 14
click at [1195, 106] on input "text" at bounding box center [1225, 103] width 144 height 22
click at [1115, 69] on div "View: None Filter 2" at bounding box center [773, 70] width 1054 height 19
click at [1217, 67] on p "None" at bounding box center [1207, 71] width 22 height 14
click at [1079, 61] on div "View: None Filter 2" at bounding box center [773, 70] width 1054 height 19
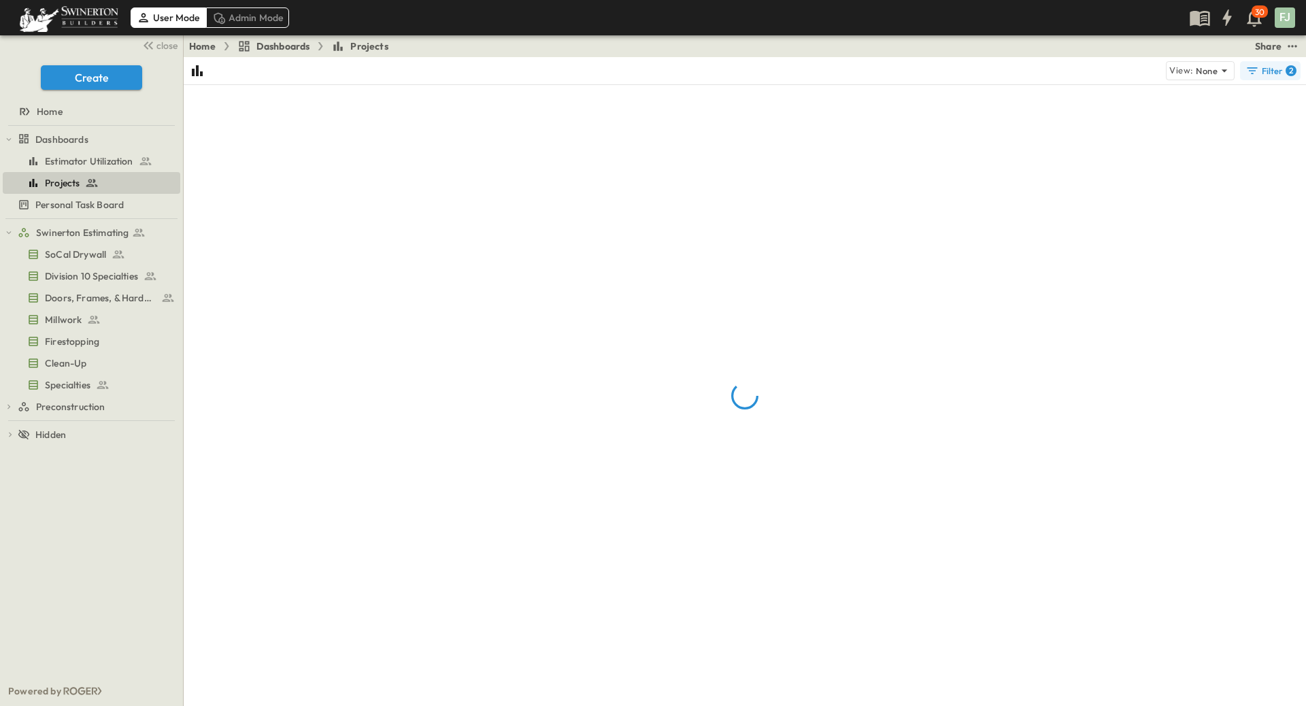
click at [1283, 65] on div "Filter 2" at bounding box center [1270, 71] width 51 height 14
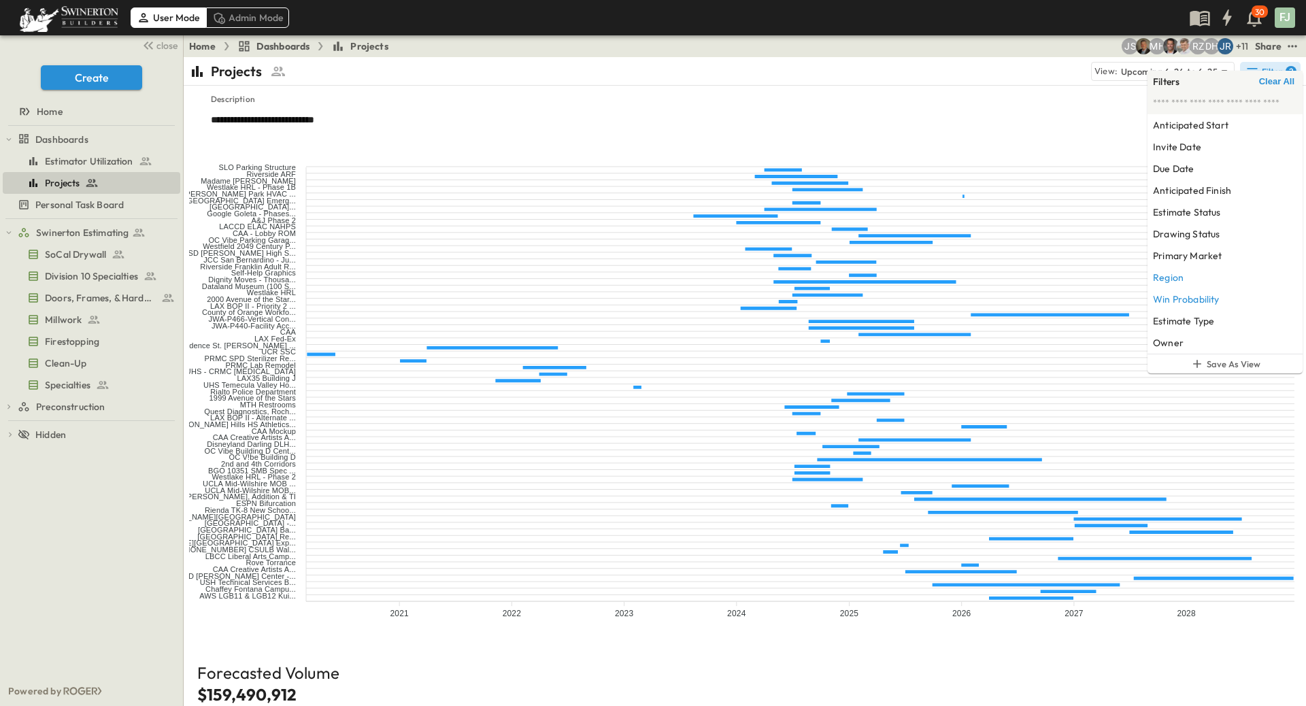
click at [941, 94] on p "Description" at bounding box center [745, 99] width 1068 height 11
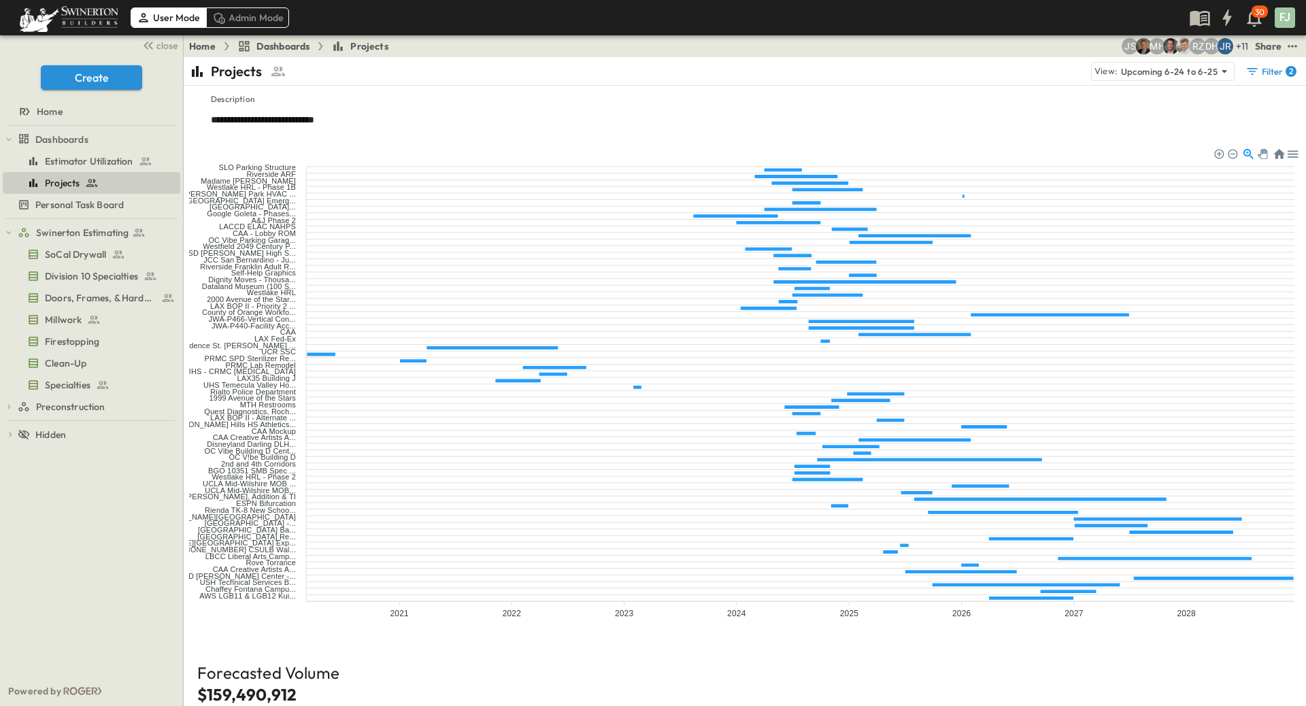
click at [990, 294] on foreignobject at bounding box center [746, 385] width 1115 height 479
click at [975, 113] on textarea "**********" at bounding box center [755, 120] width 1088 height 14
click at [74, 291] on span "Doors, Frames, & Hardware" at bounding box center [92, 298] width 95 height 14
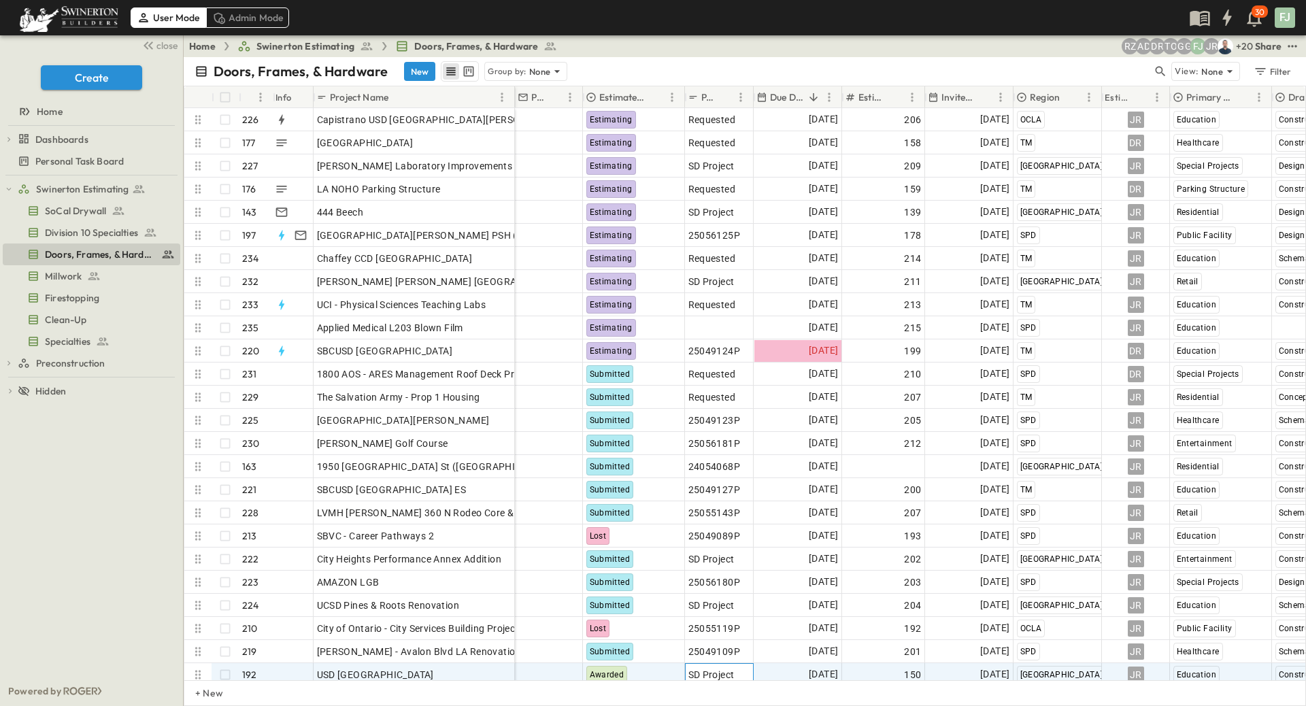
click at [694, 624] on span "SD Project" at bounding box center [711, 675] width 46 height 14
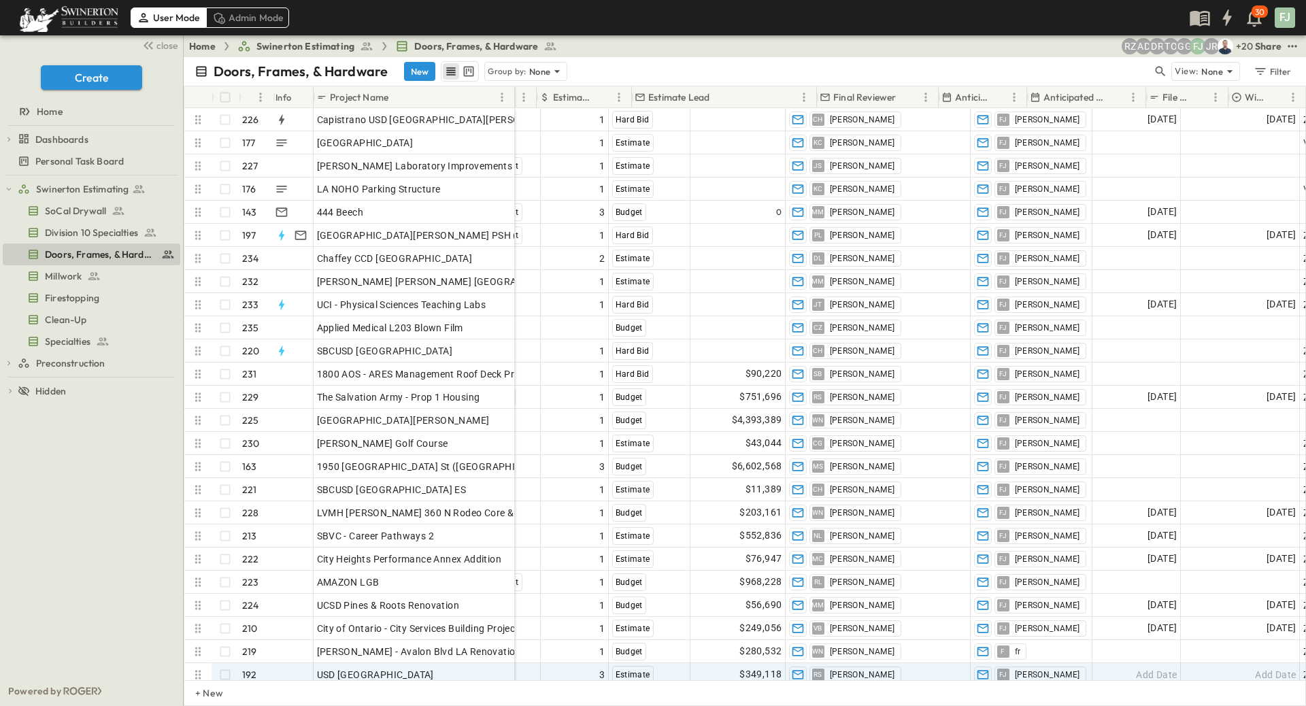
scroll to position [0, 994]
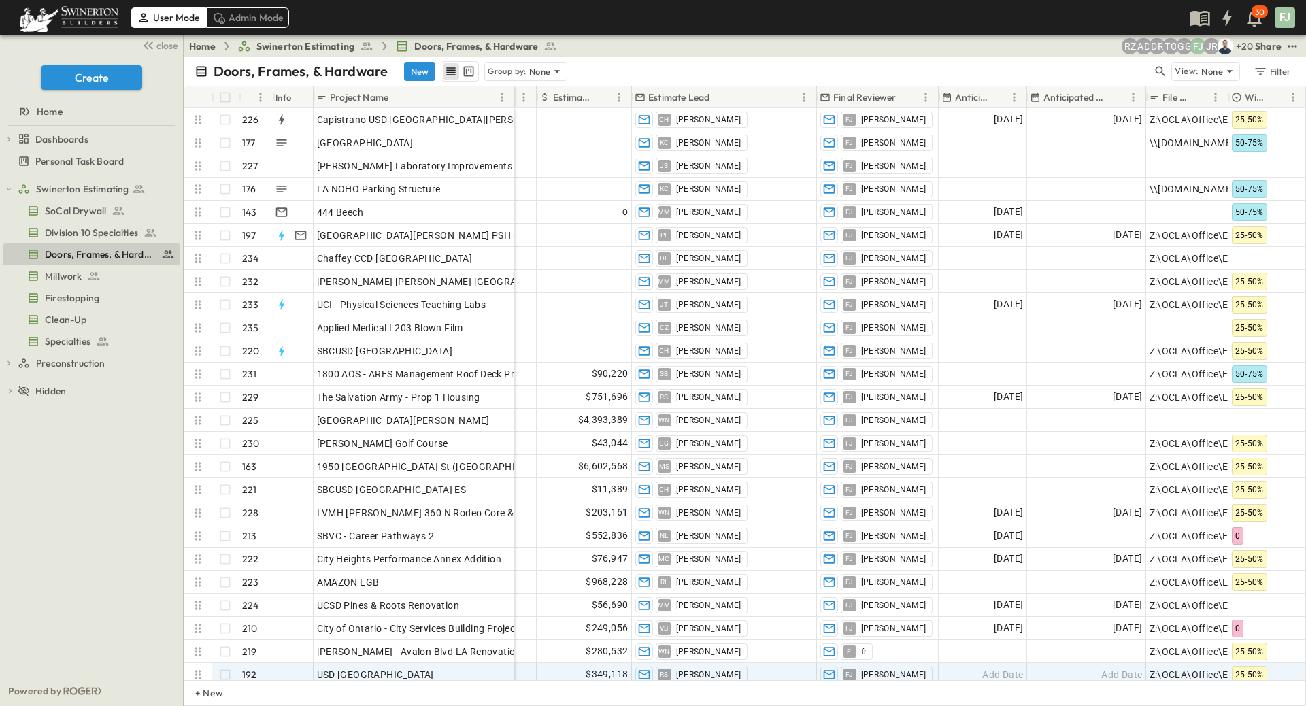
click at [984, 90] on p "Anticipated Start" at bounding box center [971, 97] width 33 height 14
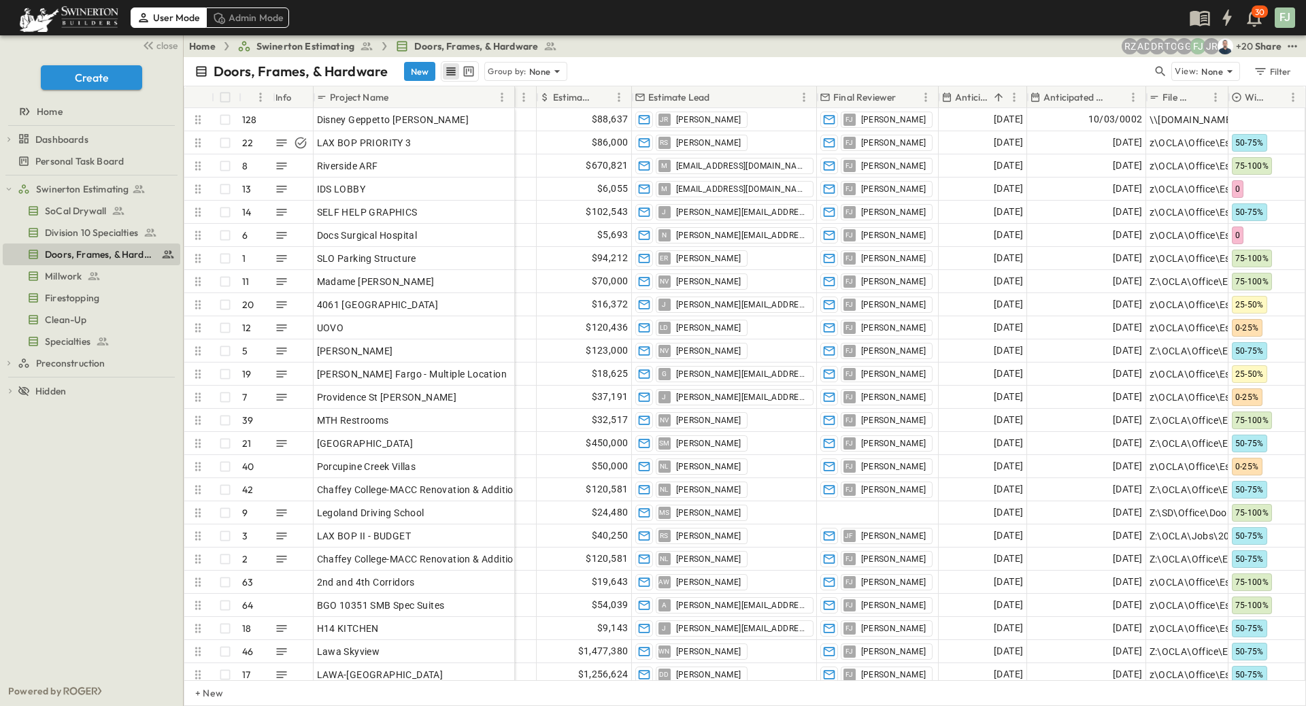
click at [984, 90] on p "Anticipated Start" at bounding box center [971, 97] width 33 height 14
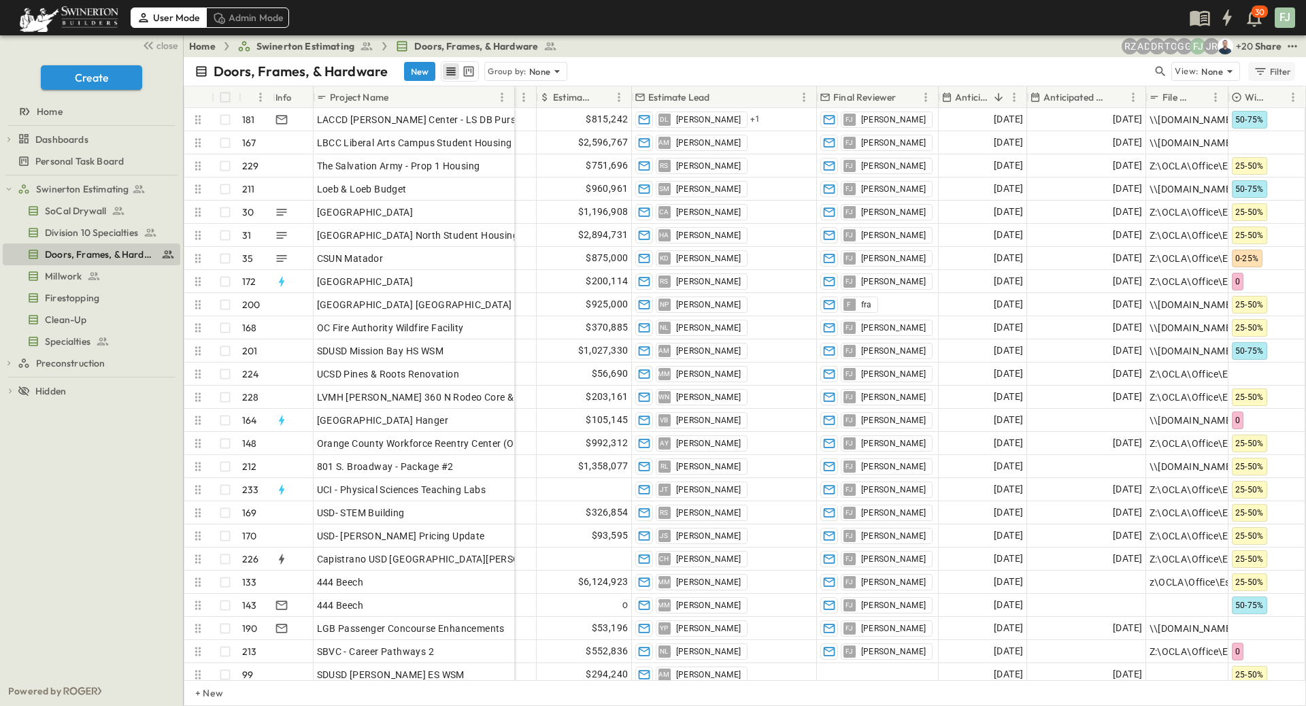
click at [1286, 64] on div "Filter" at bounding box center [1272, 71] width 39 height 15
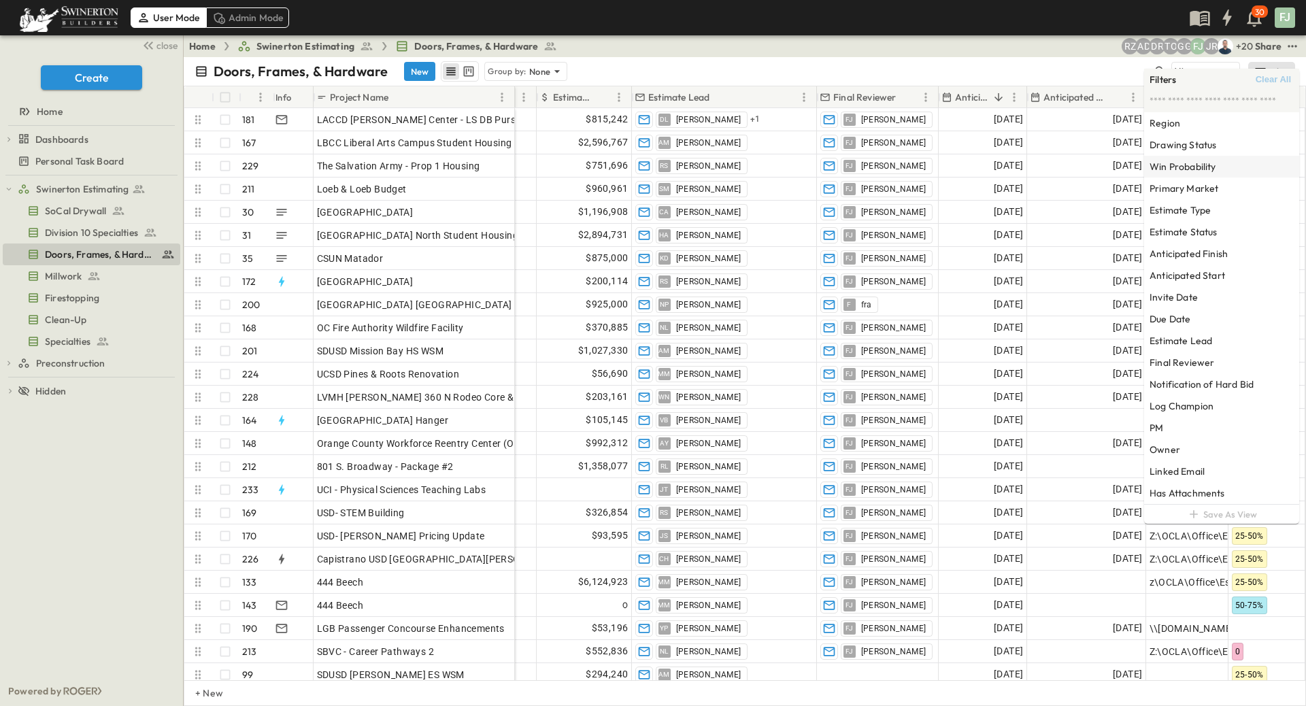
click at [1221, 156] on div "Win Probability" at bounding box center [1221, 167] width 155 height 22
click at [1091, 121] on div "75-100%" at bounding box center [1097, 122] width 87 height 16
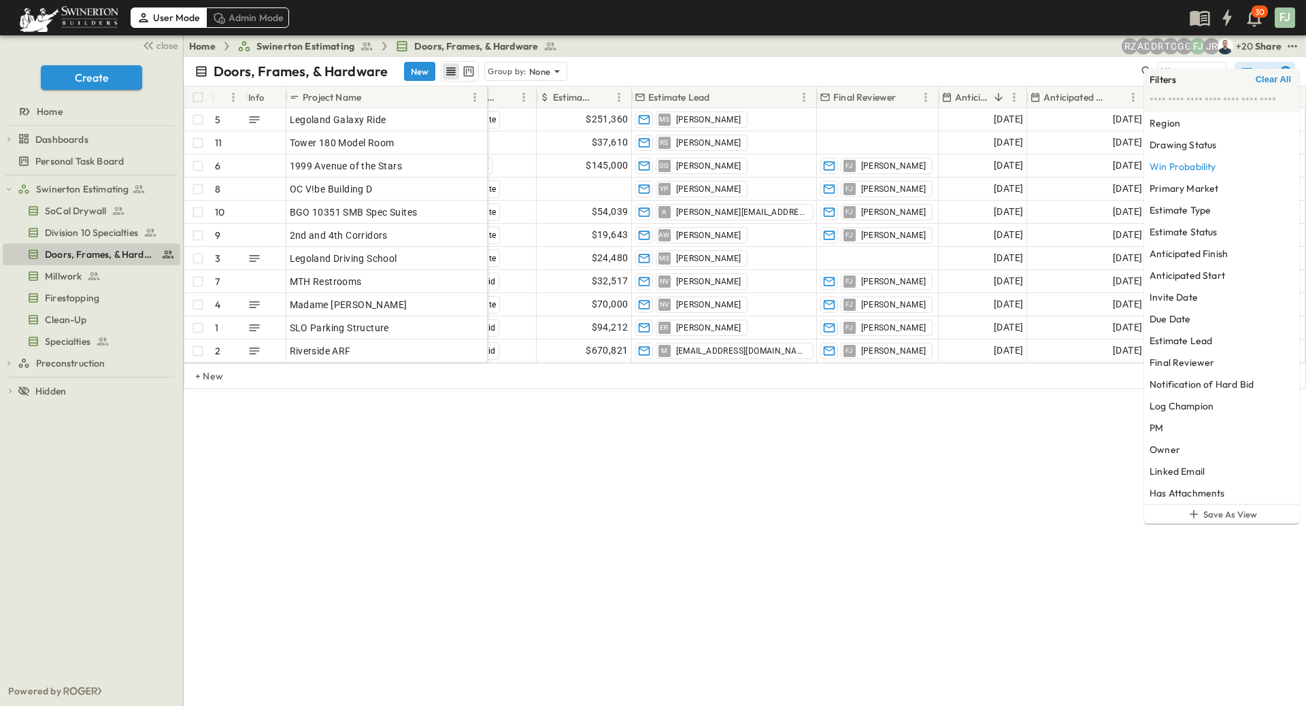
scroll to position [0, 966]
click at [1004, 556] on div "Doors, Frames, & Hardware New Group by: None View: None Filter 1 # Info Project…" at bounding box center [745, 381] width 1122 height 649
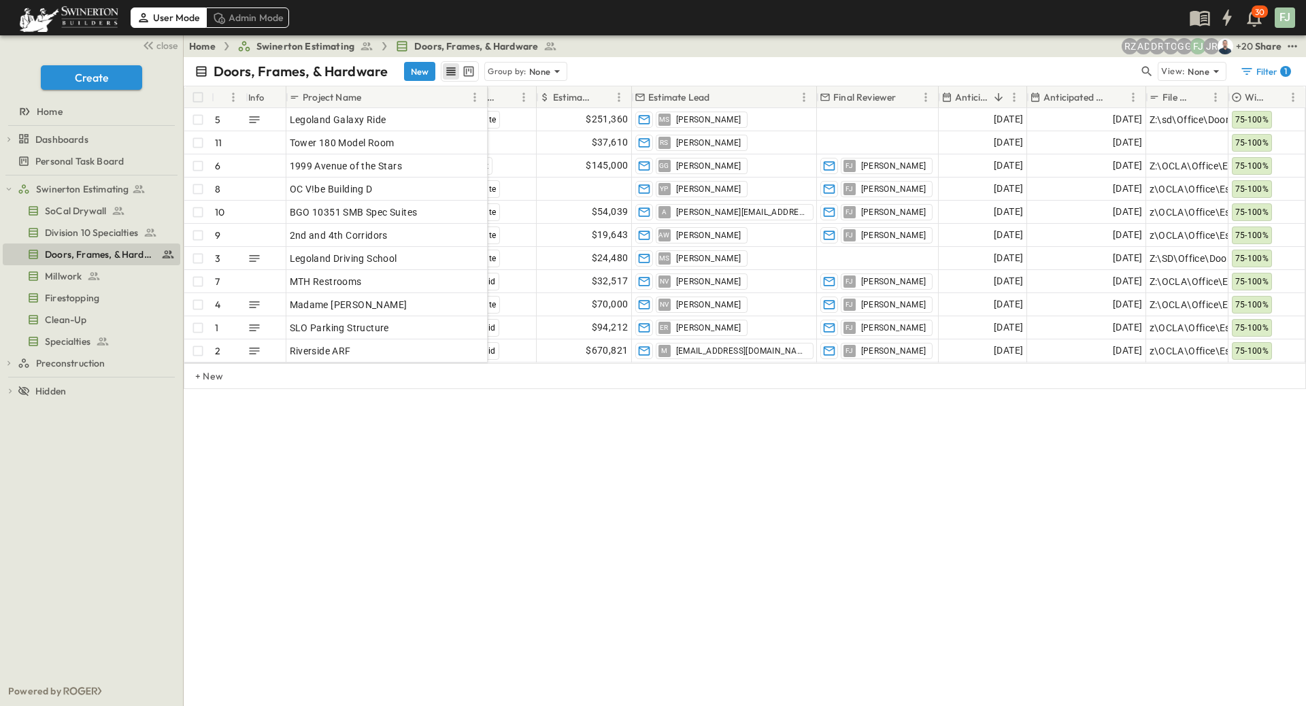
click at [988, 90] on p "Anticipated Start" at bounding box center [971, 97] width 33 height 14
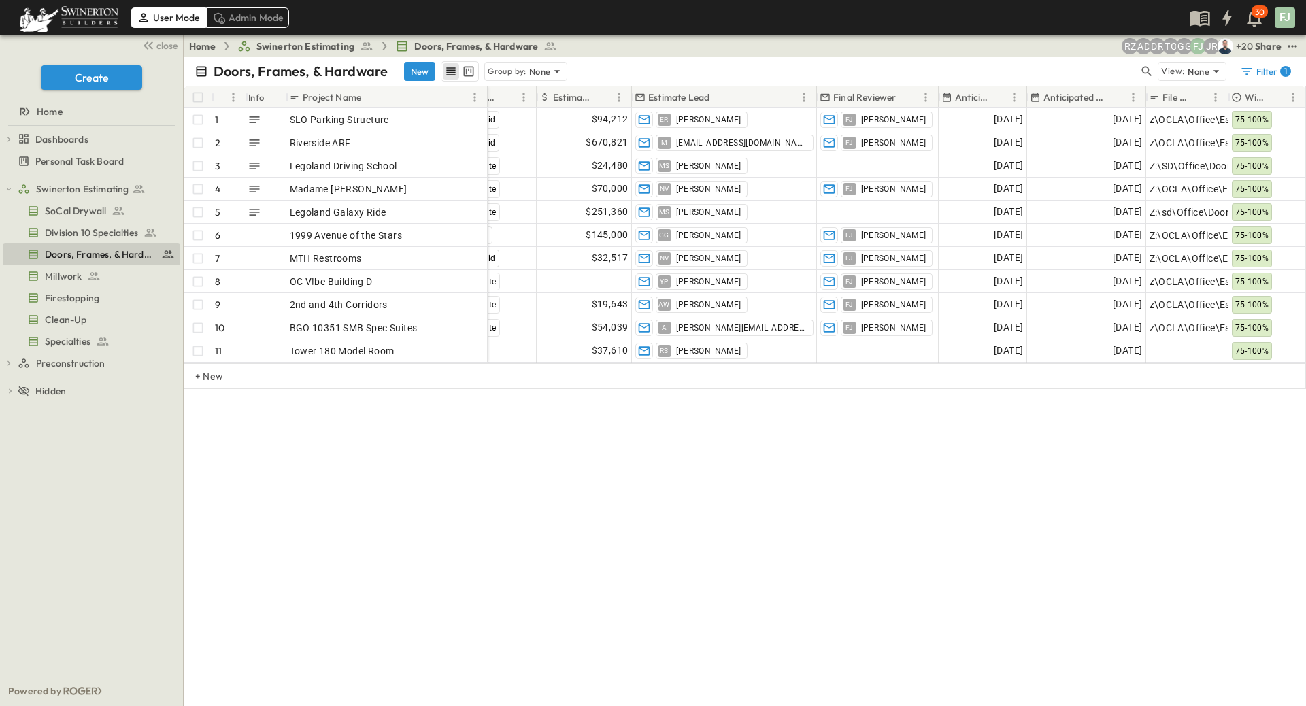
click at [988, 90] on p "Anticipated Start" at bounding box center [971, 97] width 33 height 14
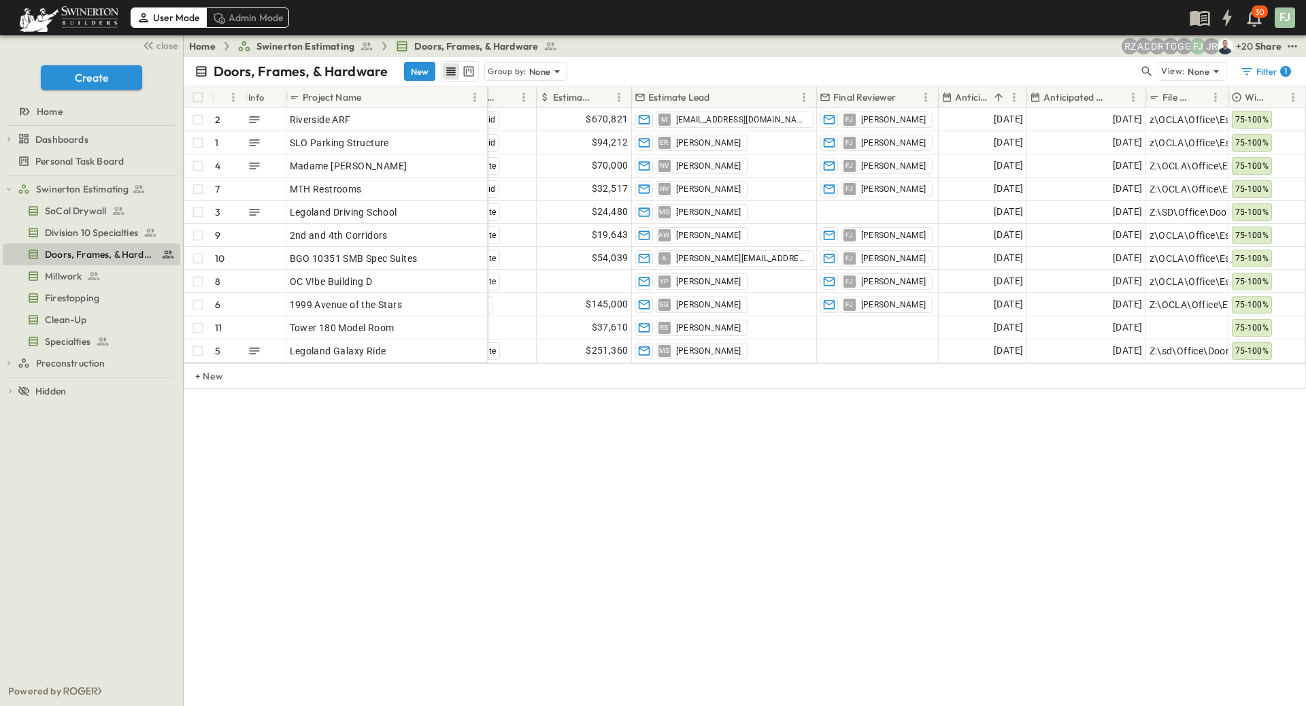
click at [990, 92] on div "Anticipated Start" at bounding box center [973, 97] width 65 height 22
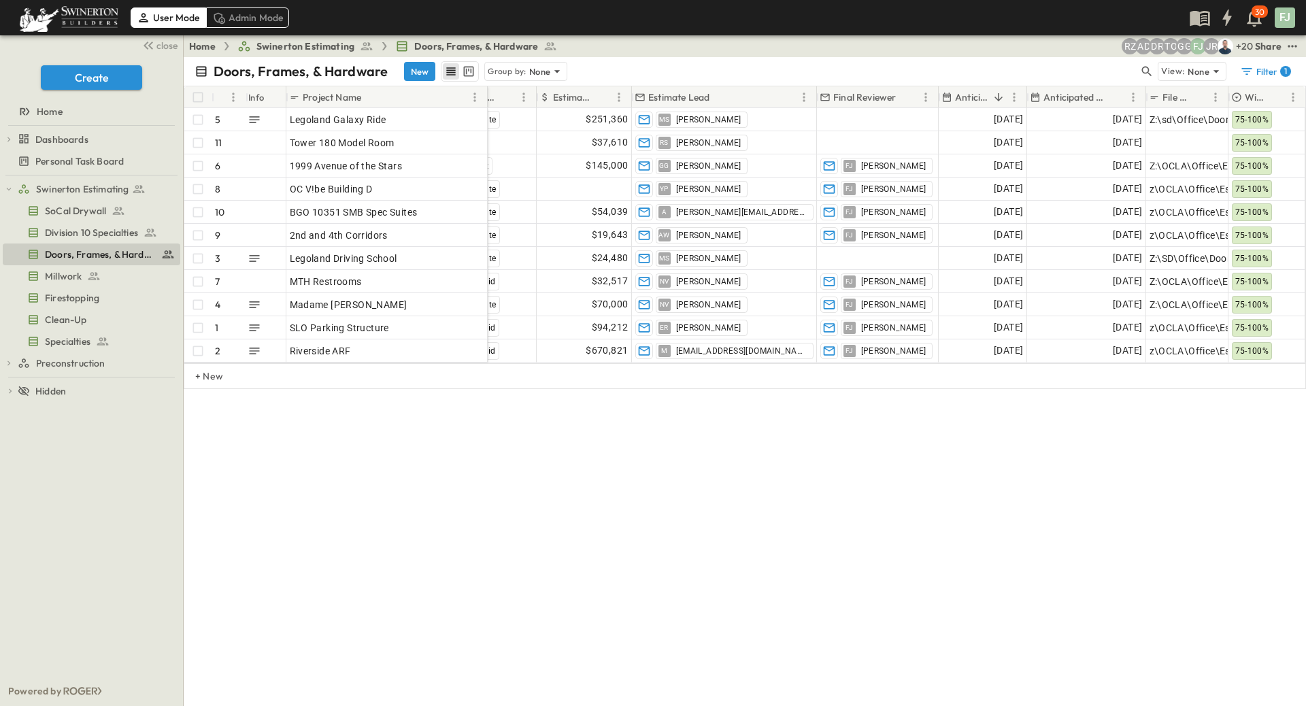
click at [582, 498] on div "Doors, Frames, & Hardware New Group by: None View: None Filter 1 # Info Project…" at bounding box center [745, 381] width 1122 height 649
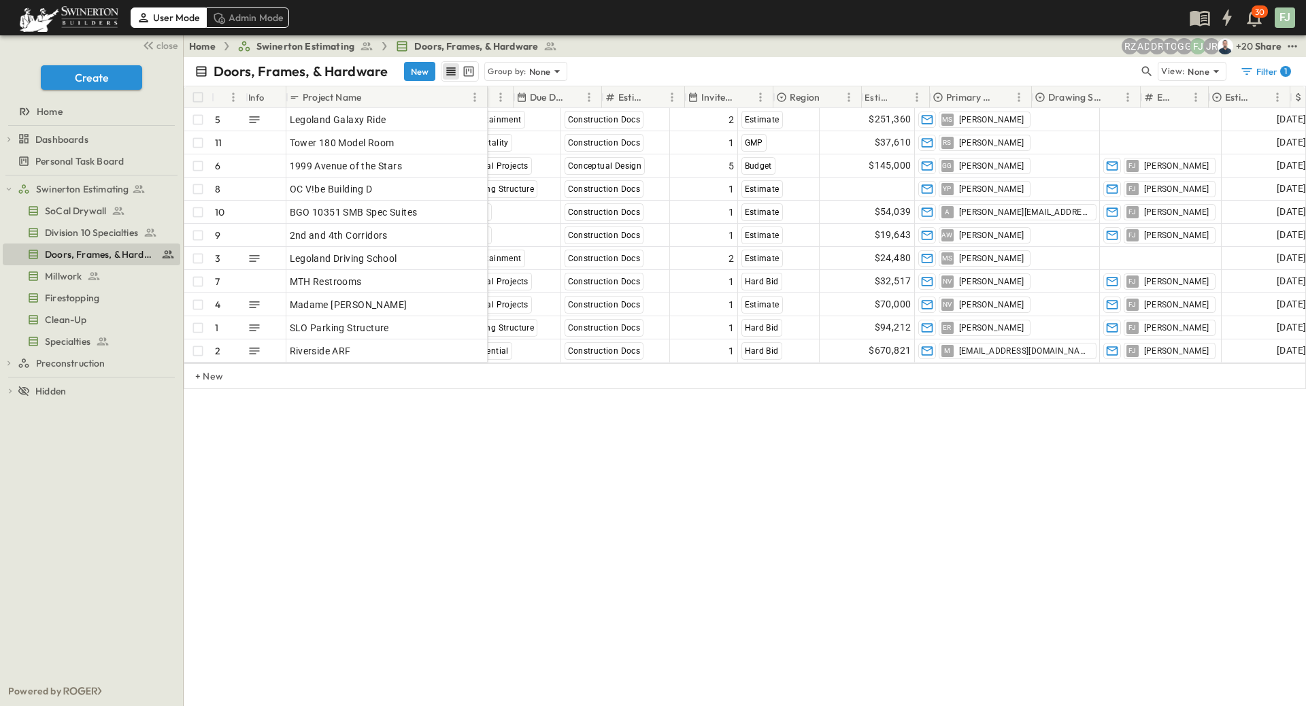
scroll to position [4, 213]
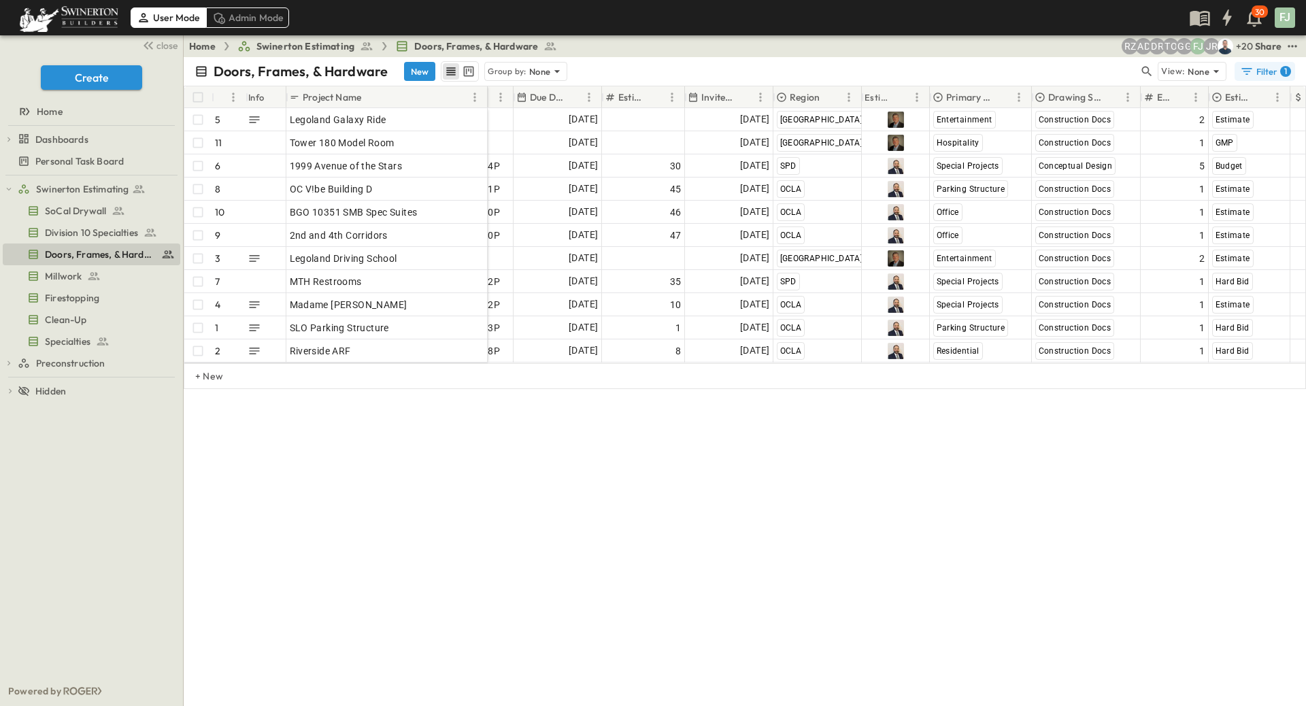
click at [1274, 65] on div "Filter 1" at bounding box center [1265, 72] width 51 height 14
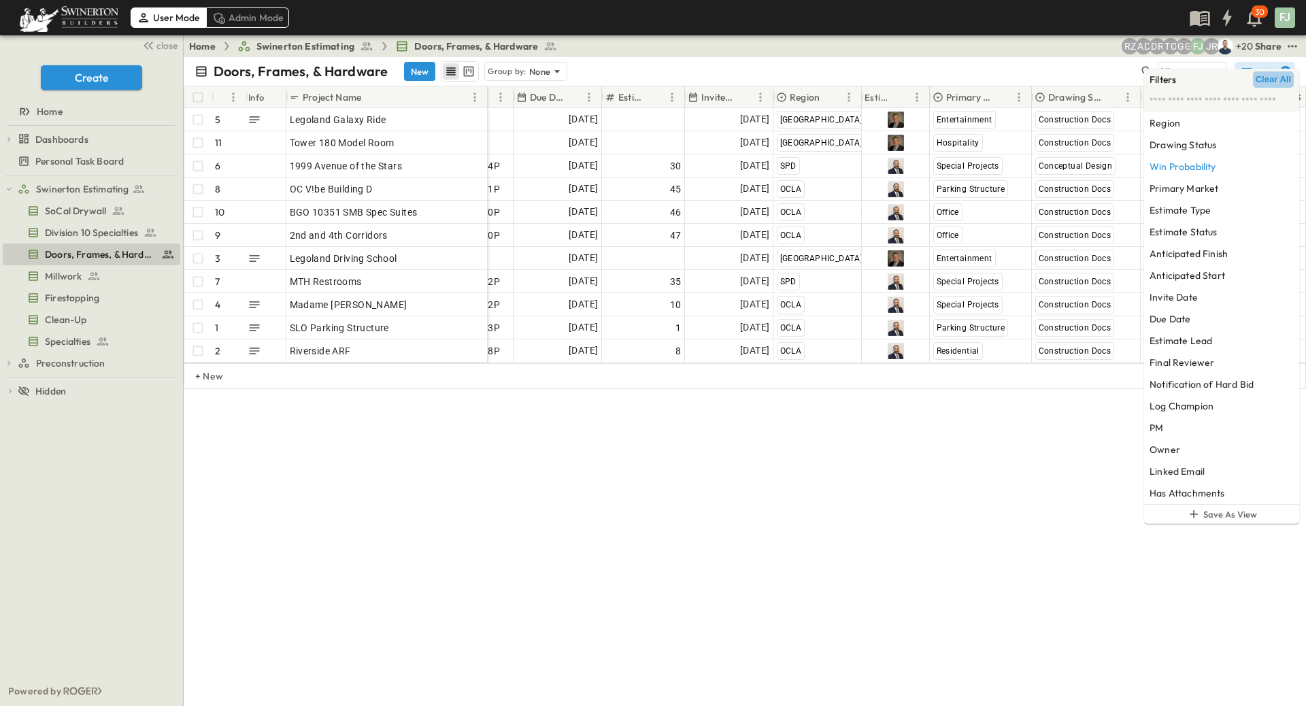
click at [1281, 85] on button "Clear All" at bounding box center [1273, 79] width 41 height 16
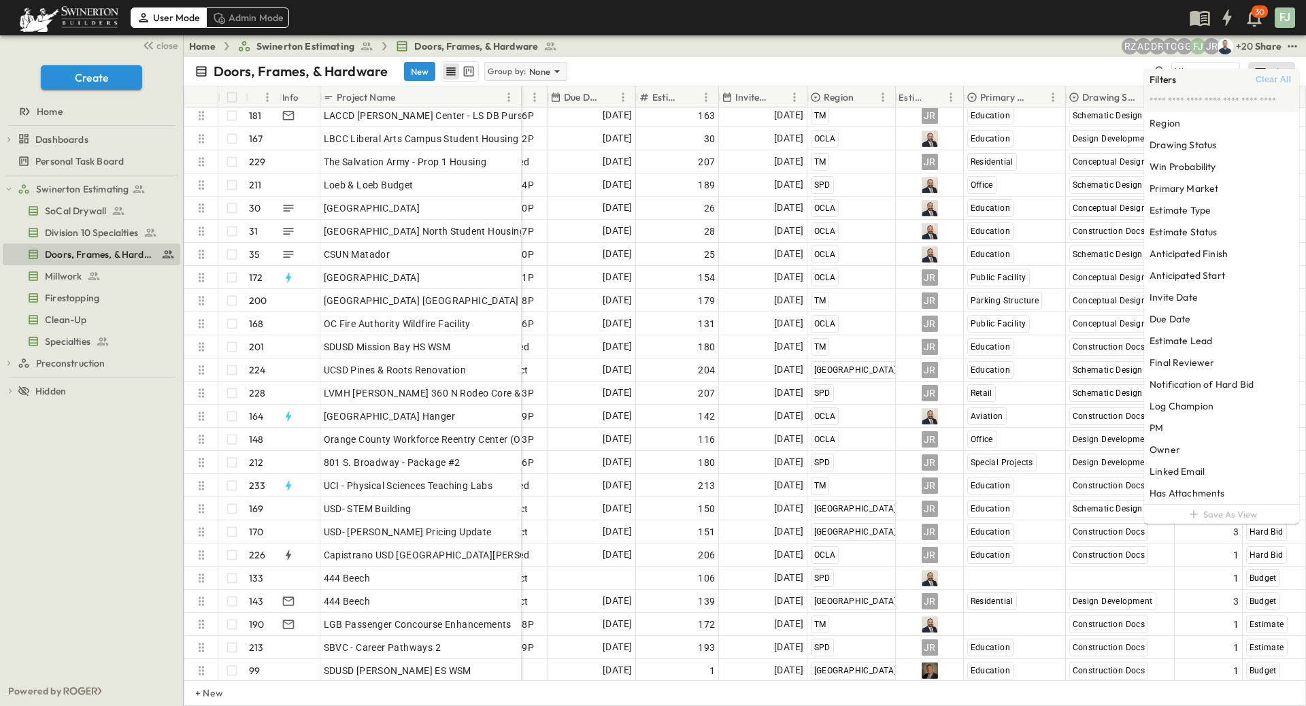
click at [529, 65] on p "None" at bounding box center [540, 72] width 22 height 14
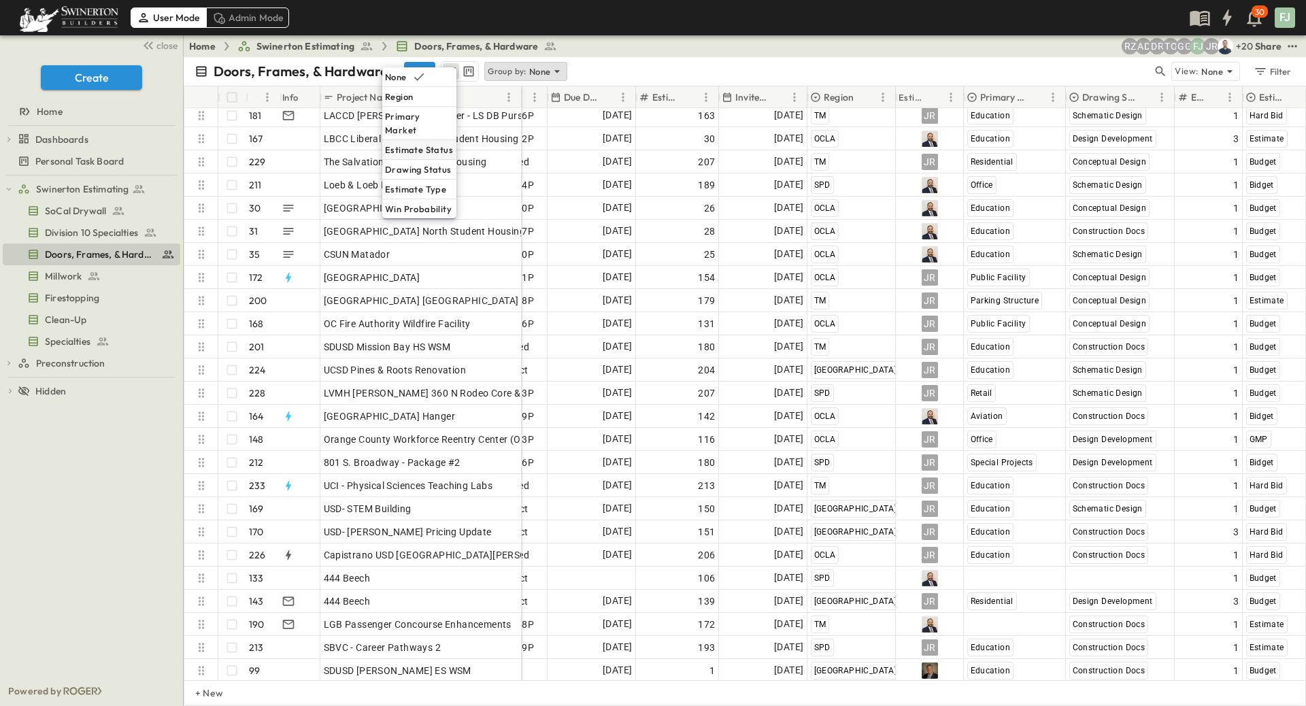
click at [439, 143] on p "Estimate Status" at bounding box center [419, 150] width 68 height 14
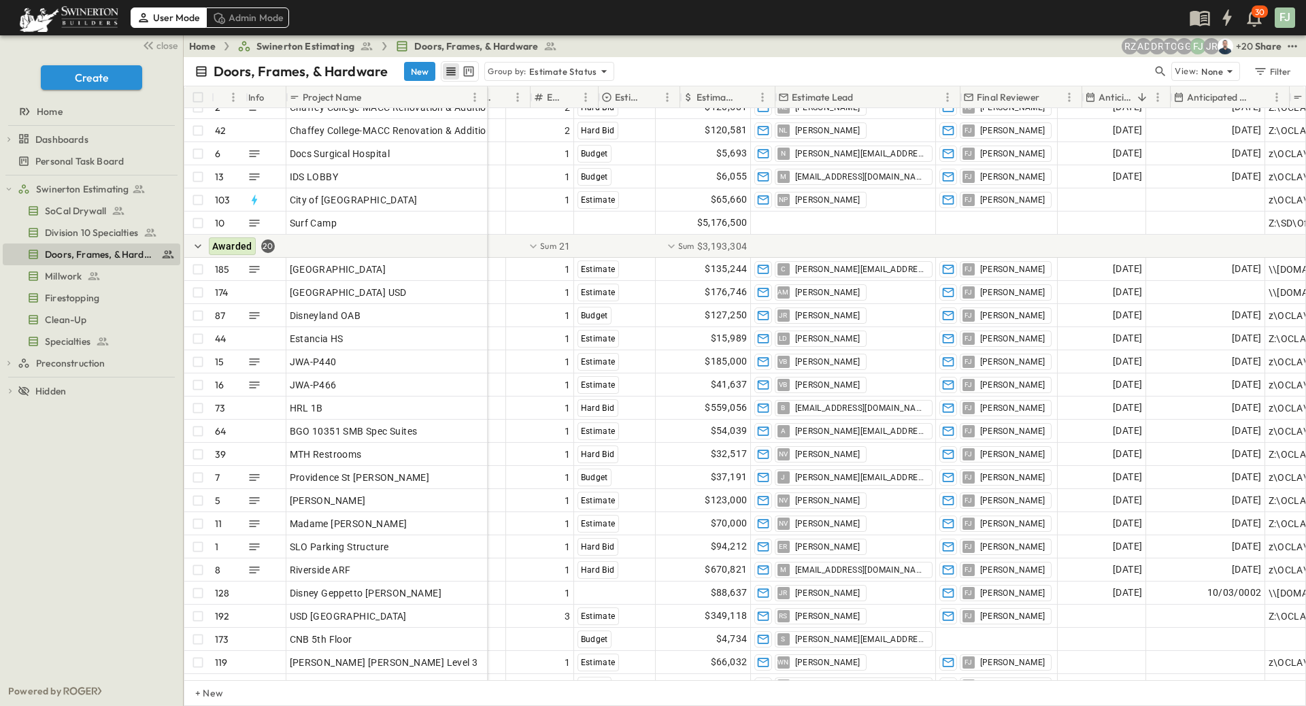
scroll to position [5145, 853]
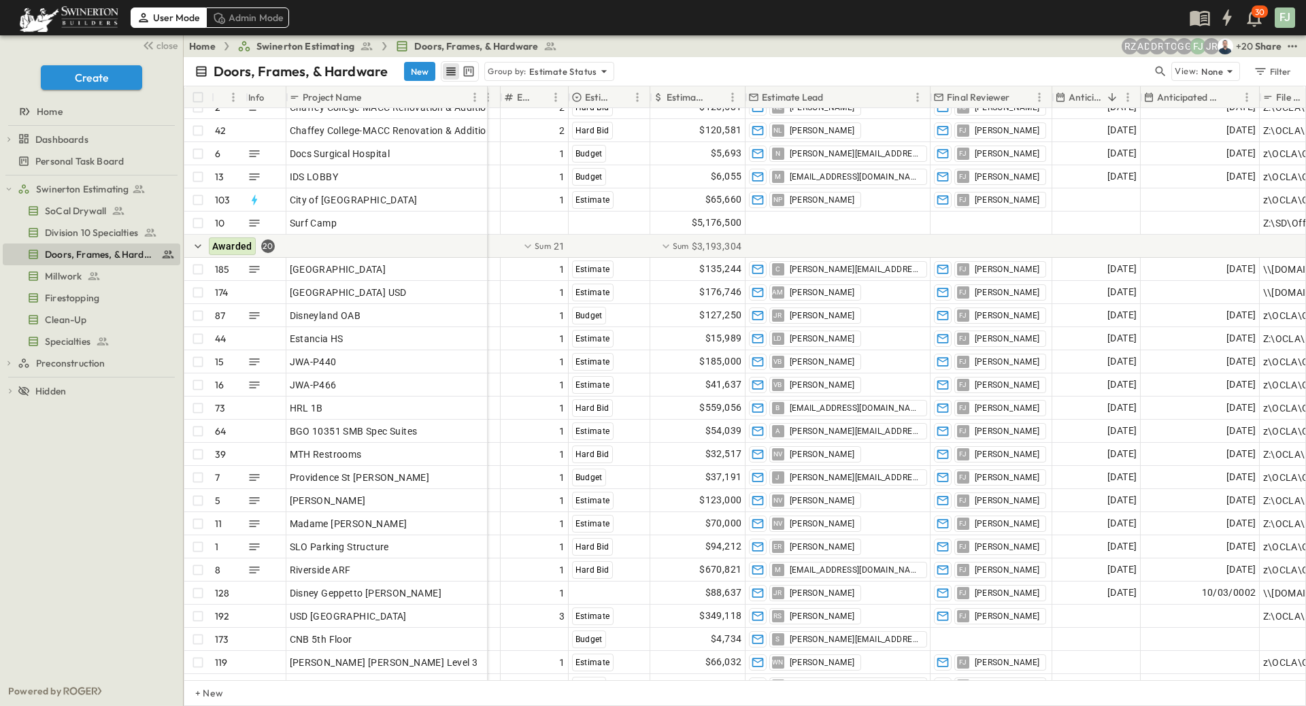
click at [1094, 90] on p "Anticipated Start" at bounding box center [1084, 97] width 33 height 14
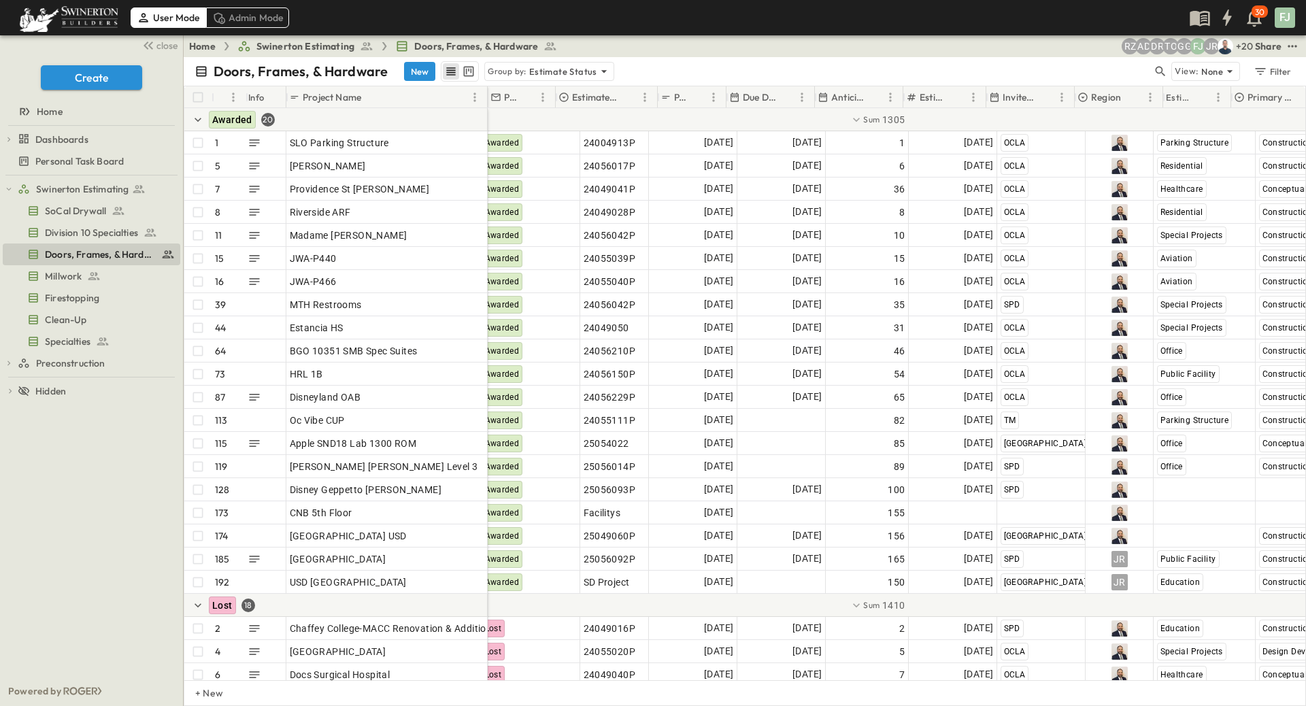
scroll to position [0, 0]
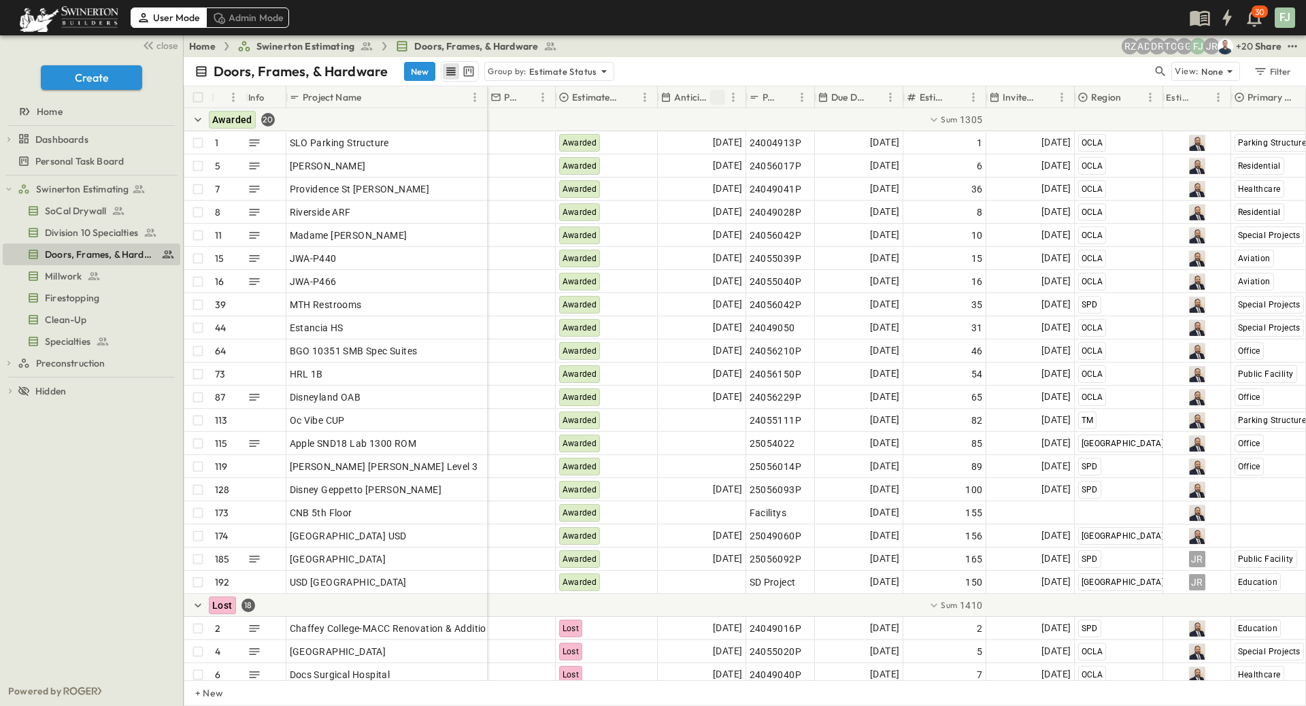
click at [722, 93] on icon "Sort" at bounding box center [717, 97] width 8 height 8
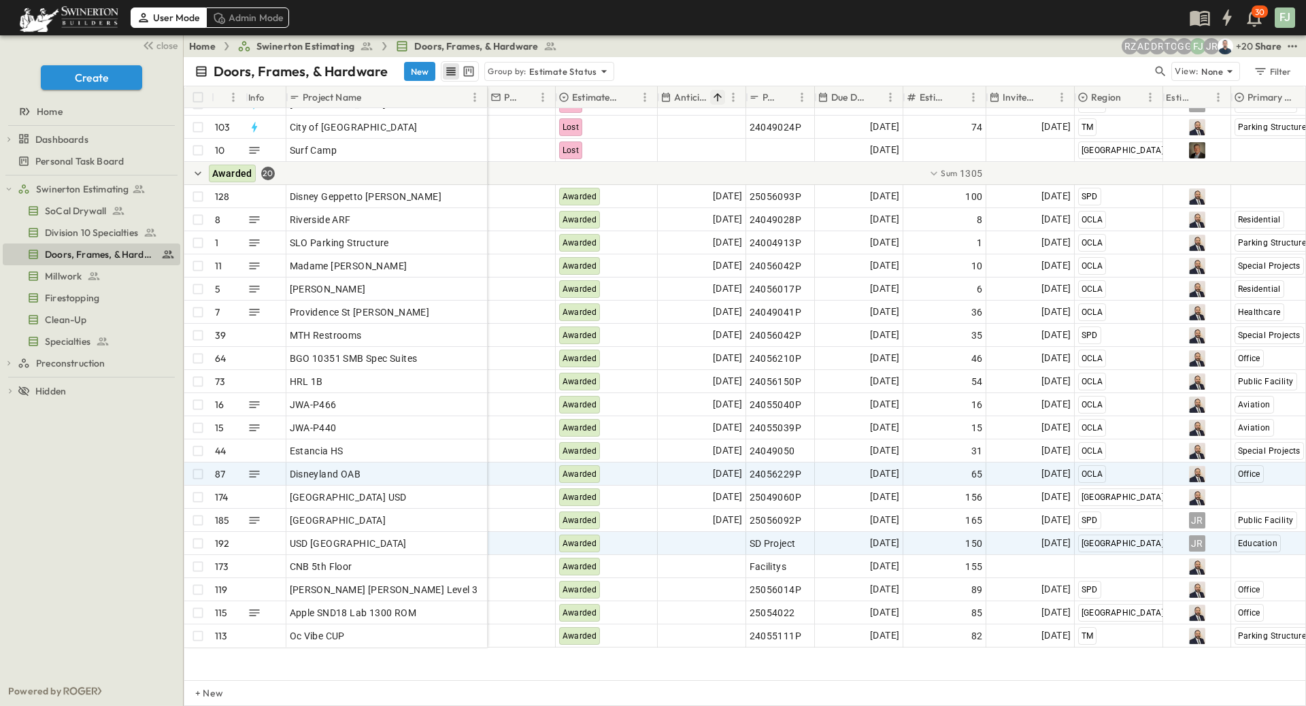
scroll to position [5198, 0]
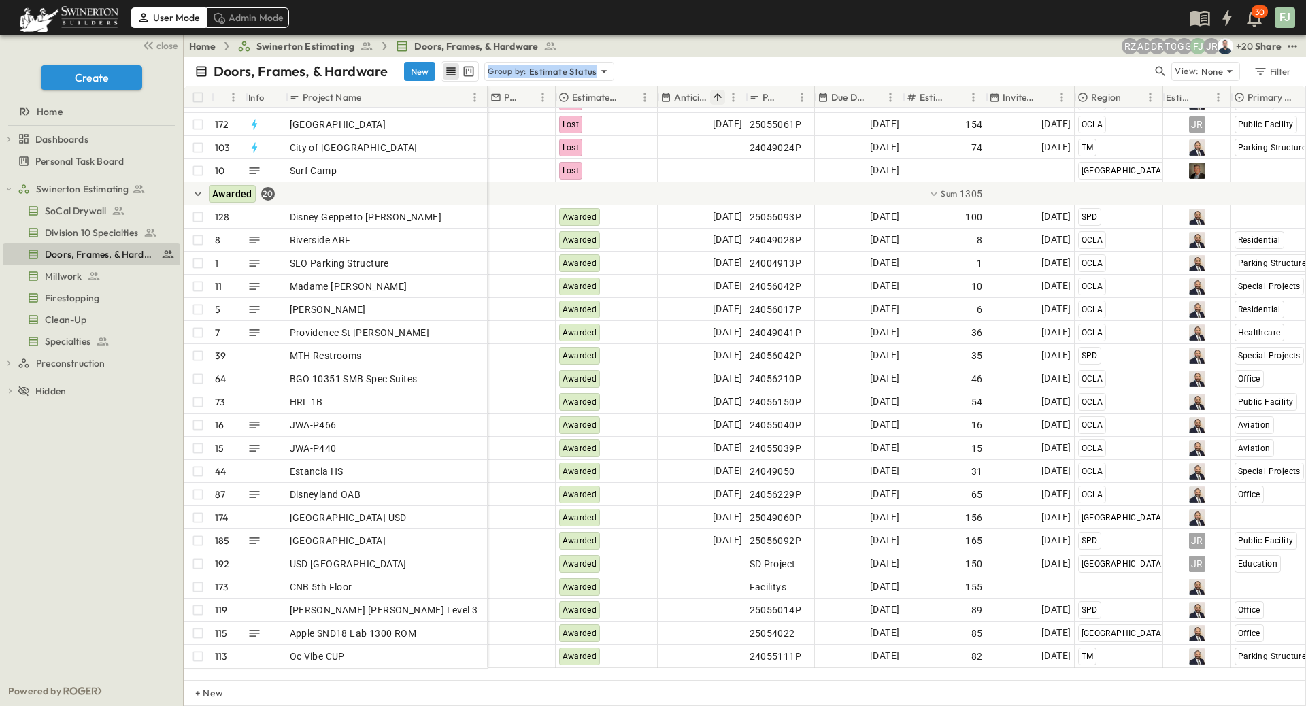
click at [617, 49] on div "Home Swinerton Estimating Doors, Frames, & Hardware + 20 JR FJ GG TO DR AD RZ S…" at bounding box center [745, 370] width 1122 height 671
click at [581, 61] on div "Doors, Frames, & Hardware New Group by: Estimate Status" at bounding box center [674, 71] width 958 height 20
click at [93, 499] on div "Swinerton Estimating SoCal Drywall Division 10 Specialties Doors, Frames, & Har…" at bounding box center [91, 425] width 183 height 501
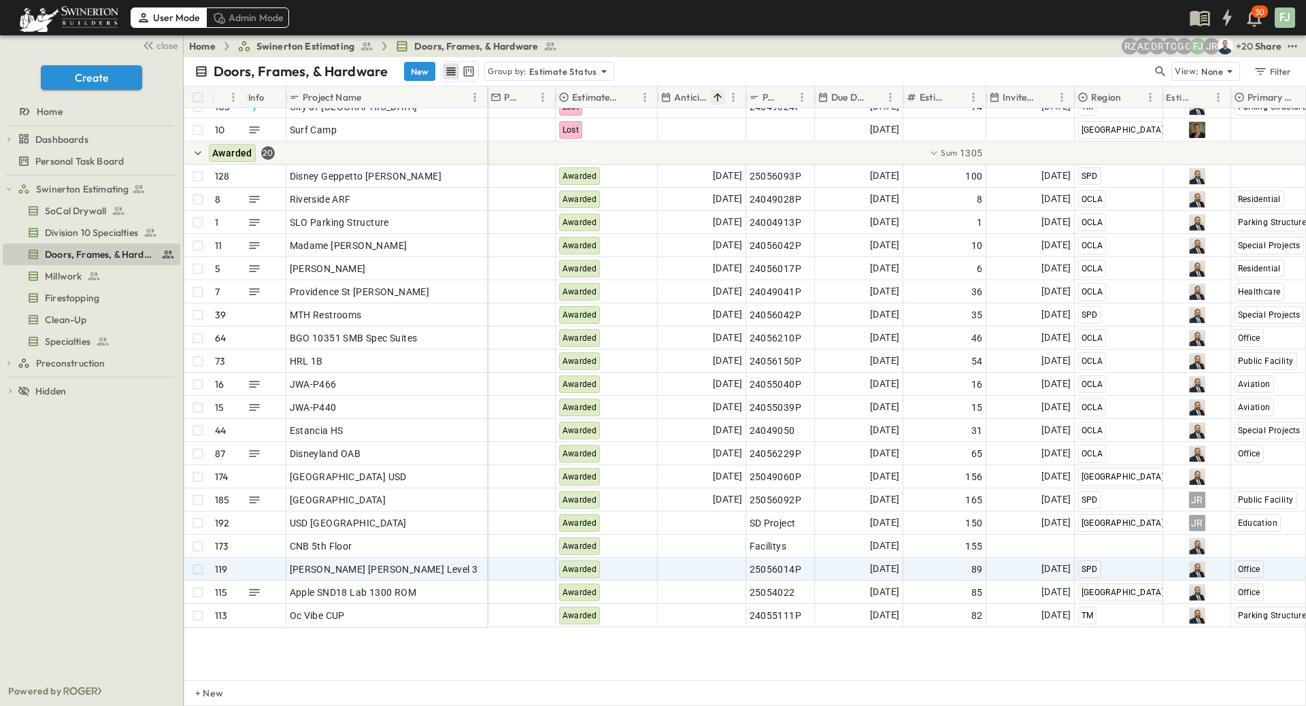
scroll to position [5259, 0]
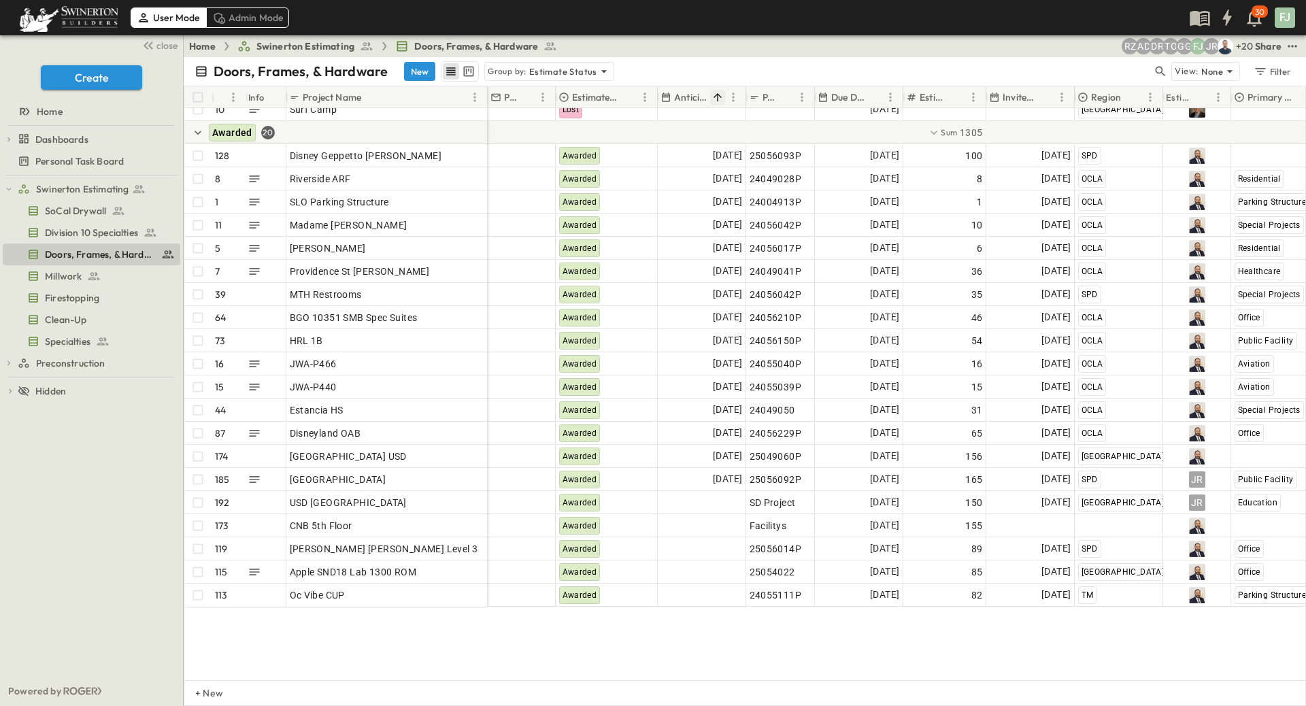
click at [979, 48] on div "+ 20 JR FJ GG TO DR AD RZ Share" at bounding box center [1084, 46] width 432 height 16
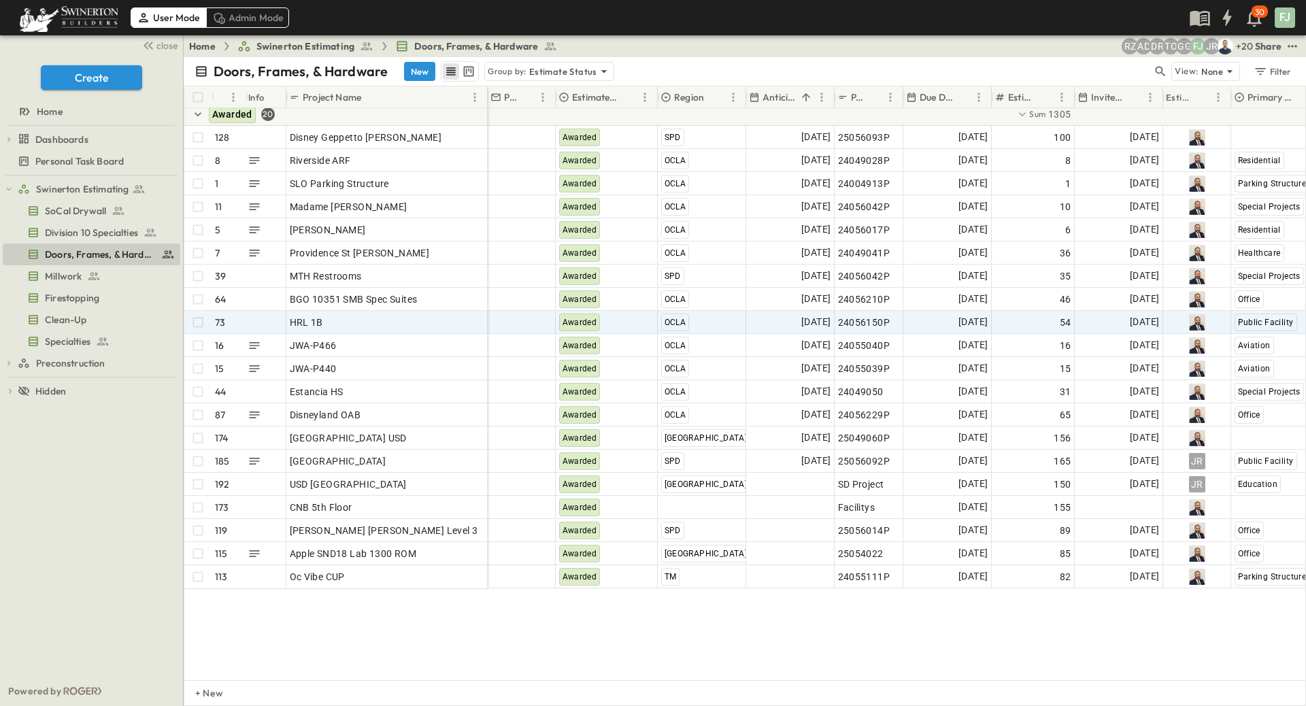
scroll to position [5300, 0]
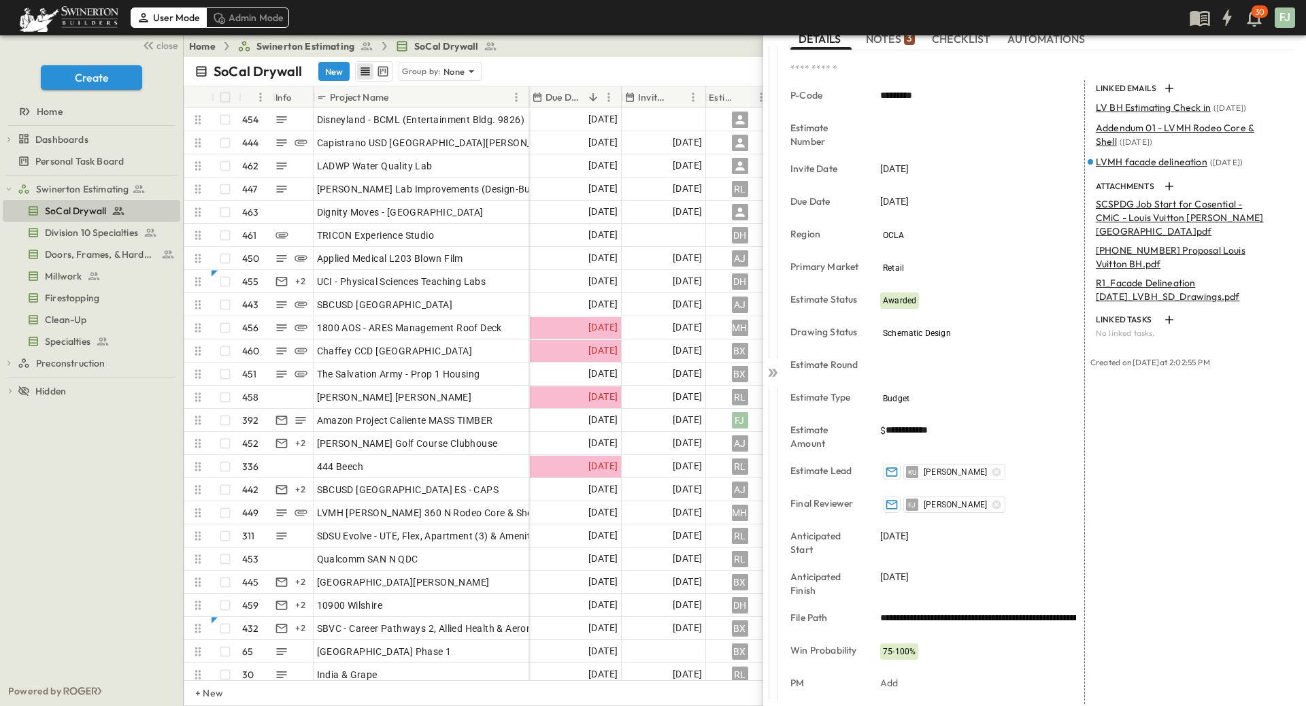
scroll to position [115, 0]
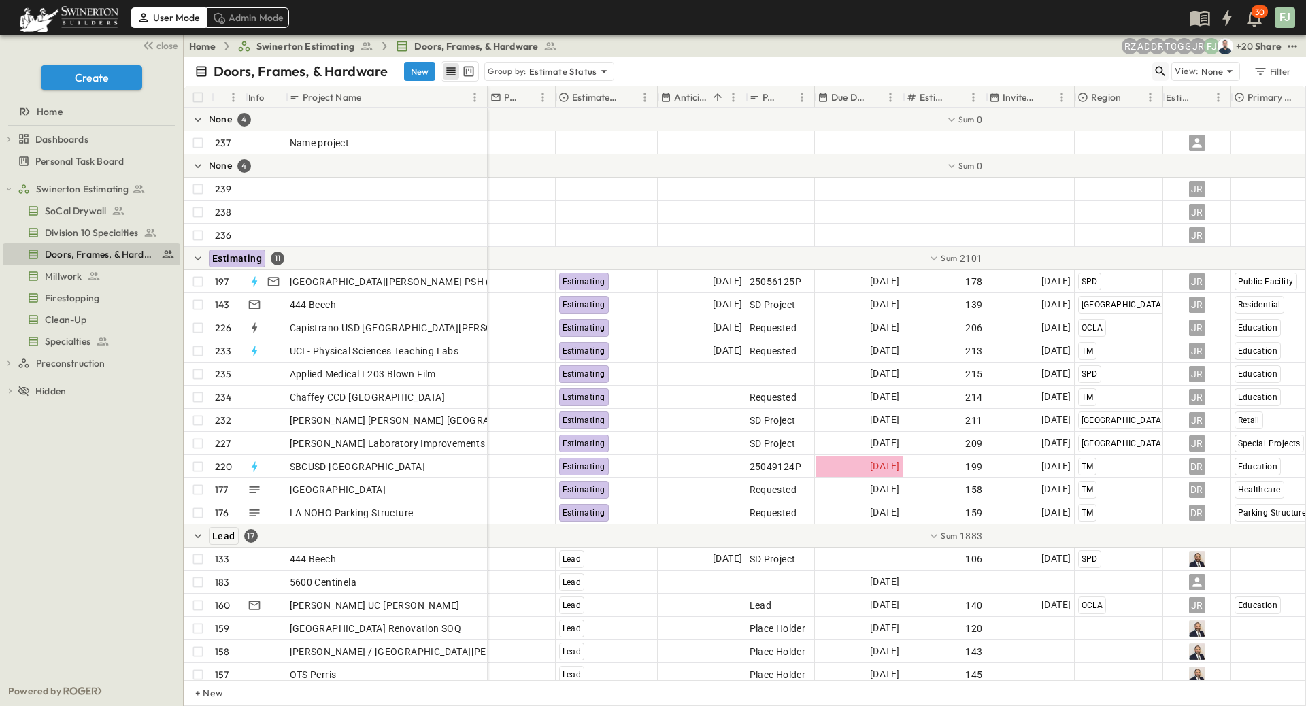
click at [1166, 67] on icon "button" at bounding box center [1160, 72] width 10 height 10
click at [1108, 61] on input "text" at bounding box center [1088, 71] width 95 height 20
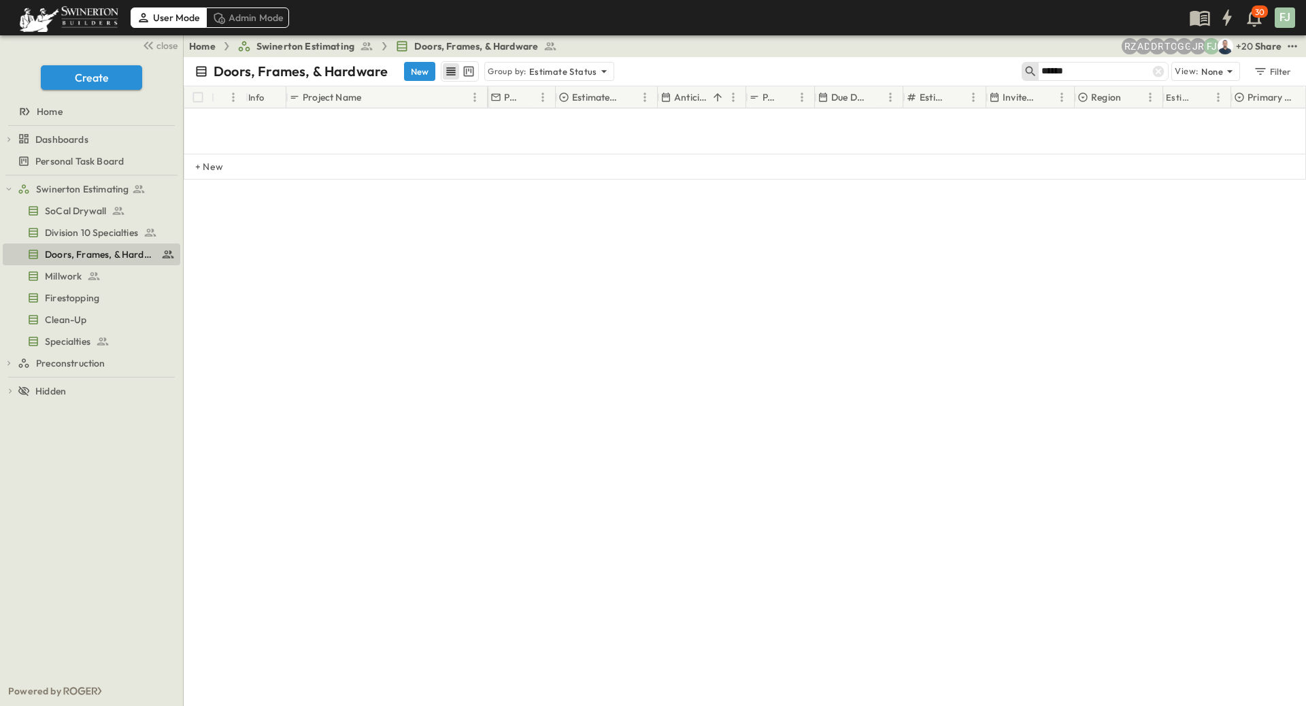
type input "******"
